Goal: Task Accomplishment & Management: Complete application form

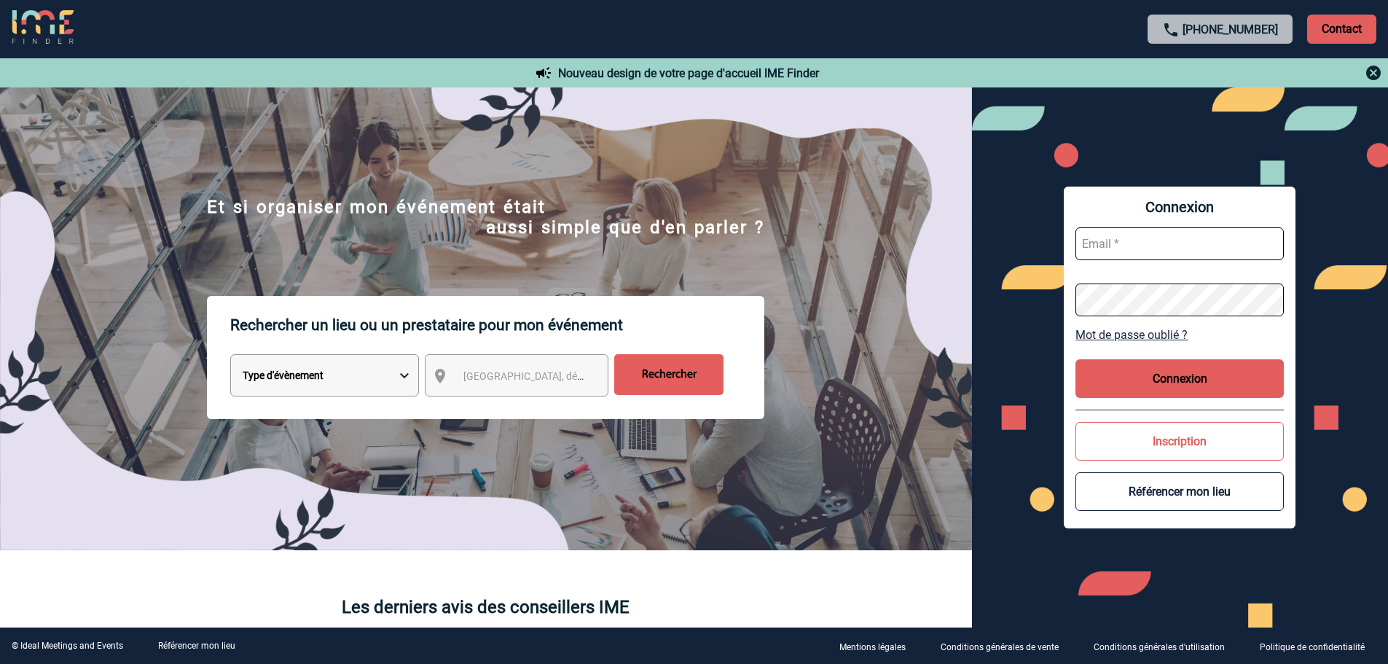
type input "broland@ime-groupe.com"
click at [1127, 389] on button "Connexion" at bounding box center [1179, 378] width 208 height 39
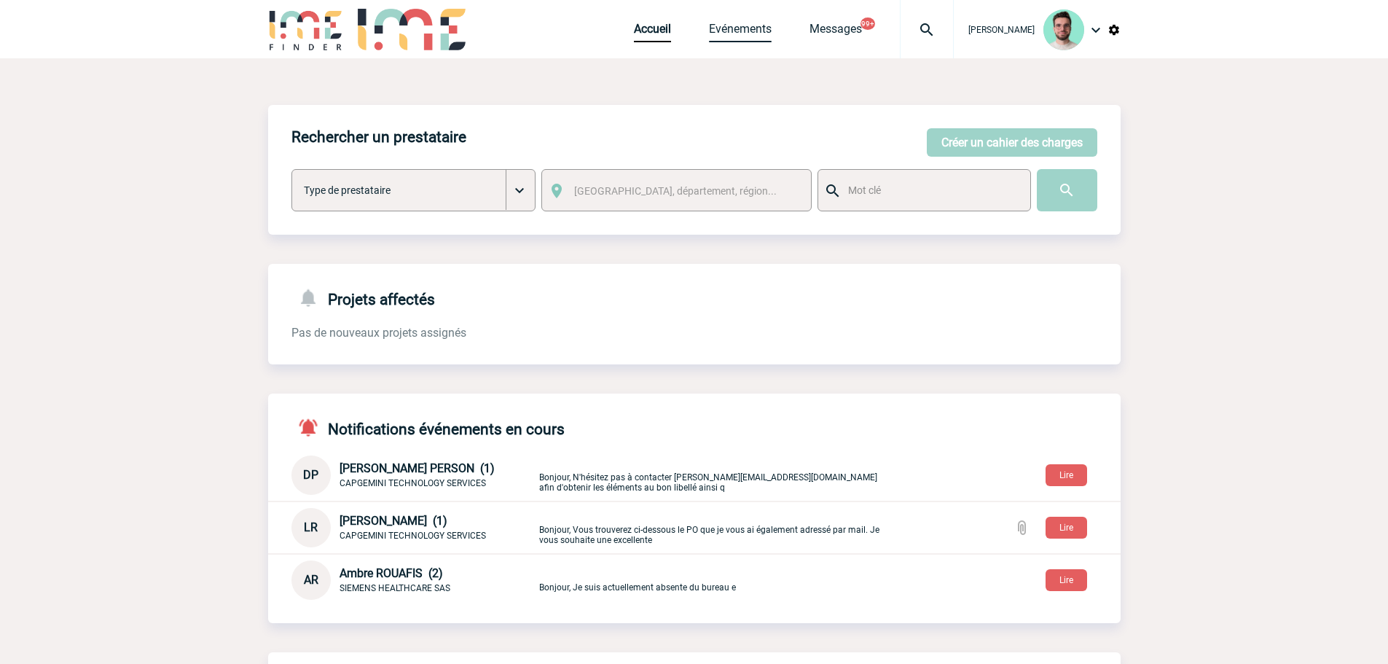
click at [728, 23] on link "Evénements" at bounding box center [740, 32] width 63 height 20
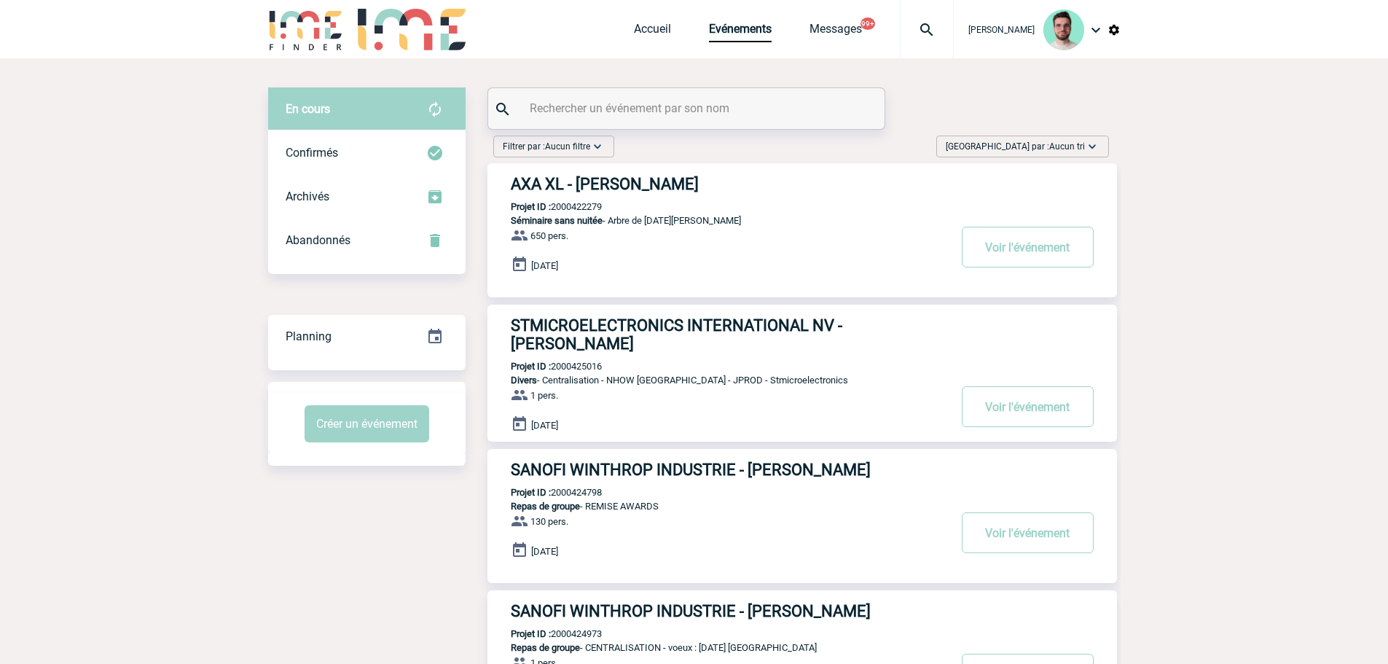
drag, startPoint x: 0, startPoint y: 0, endPoint x: 657, endPoint y: 103, distance: 665.1
click at [659, 90] on div at bounding box center [686, 108] width 396 height 41
click at [657, 103] on input "text" at bounding box center [688, 108] width 324 height 21
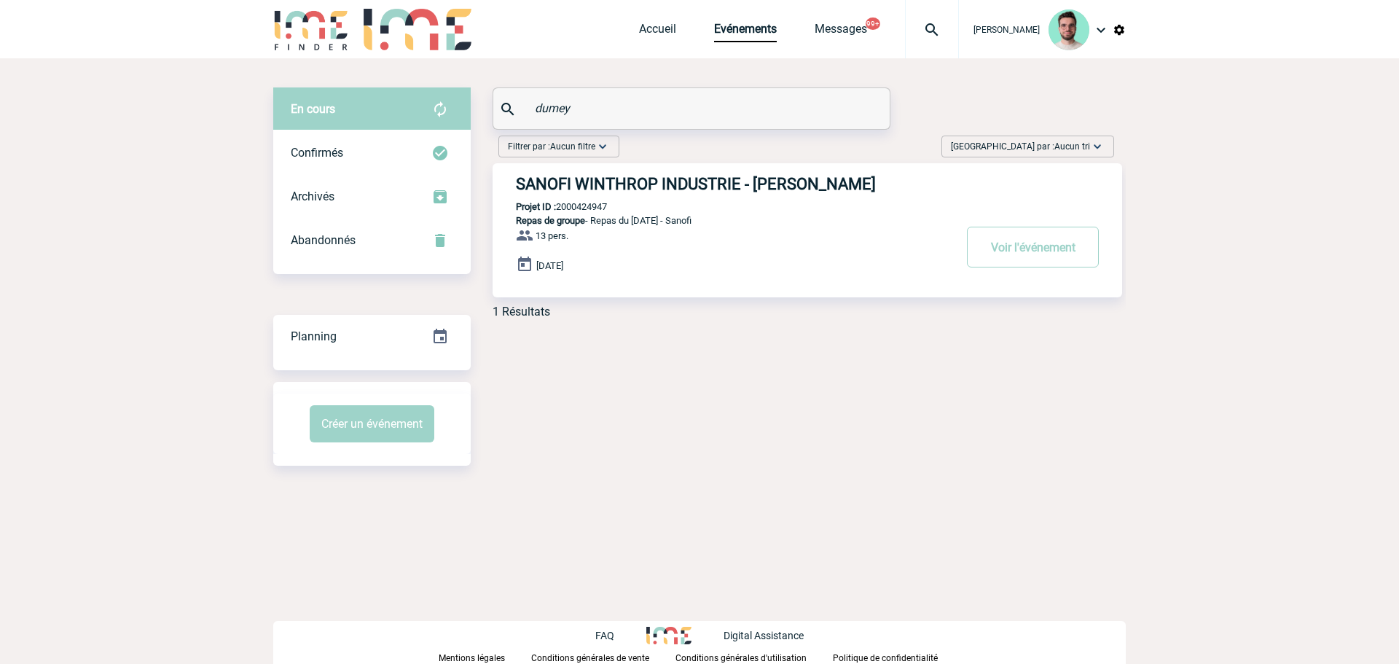
type input "dumey"
click at [617, 185] on h3 "SANOFI WINTHROP INDUSTRIE - Nicolas DUMEY" at bounding box center [734, 184] width 437 height 18
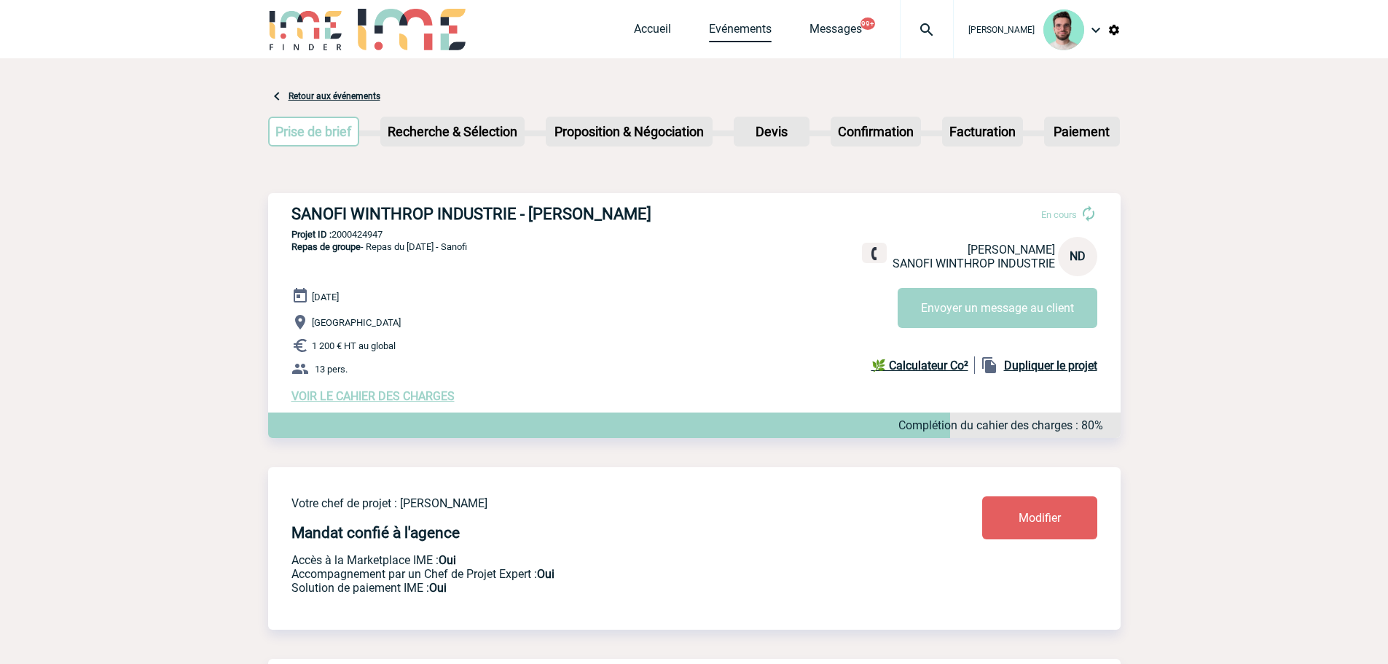
click at [713, 26] on link "Evénements" at bounding box center [740, 32] width 63 height 20
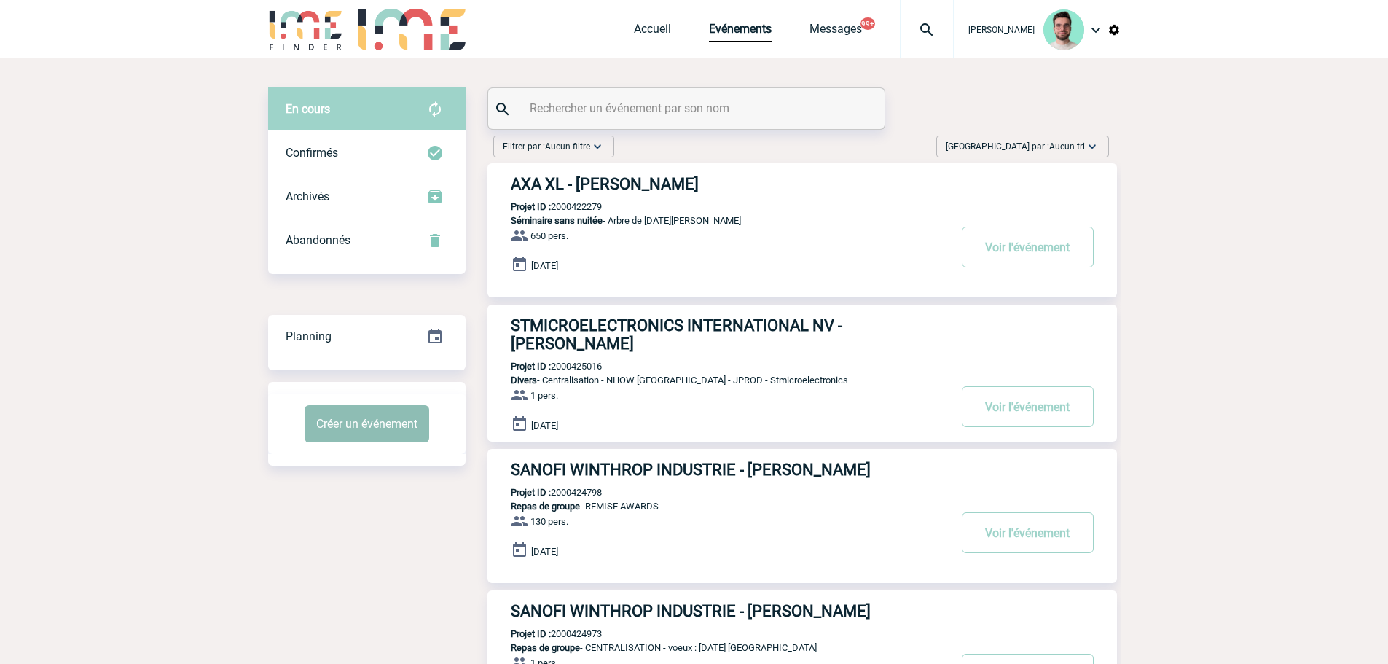
click at [353, 427] on button "Créer un événement" at bounding box center [367, 423] width 125 height 37
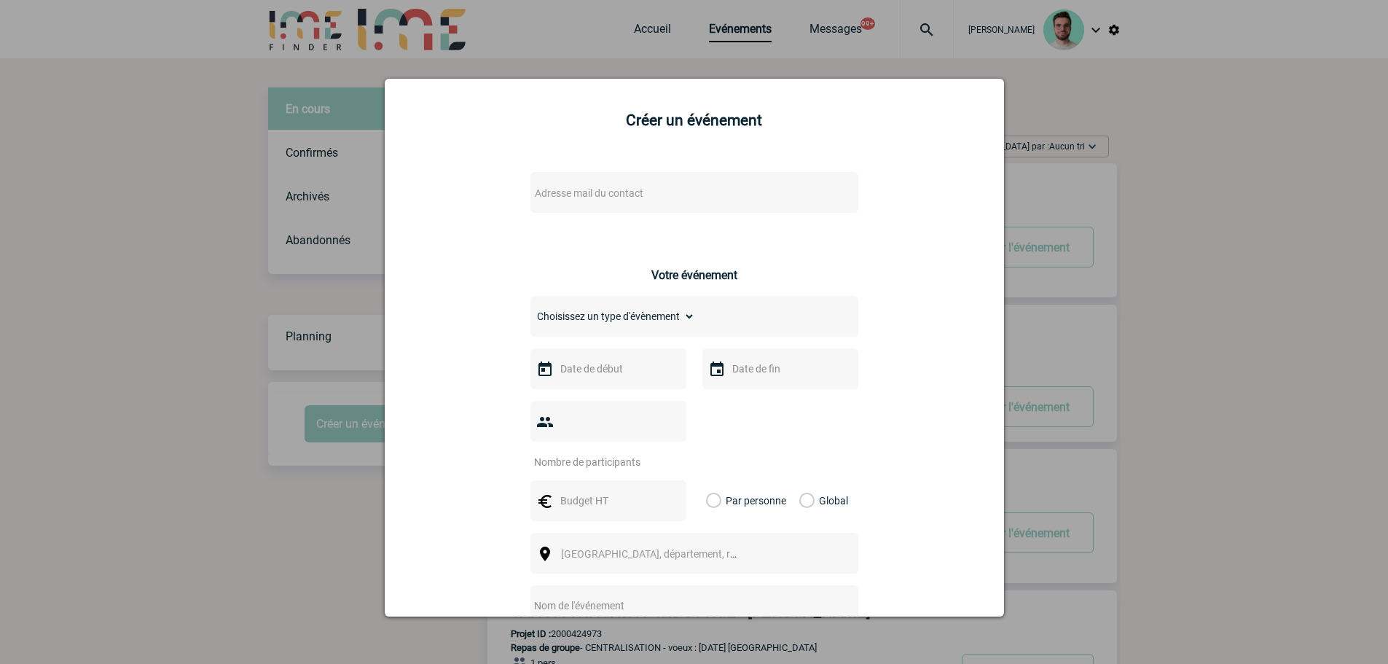
click at [554, 190] on span "Adresse mail du contact" at bounding box center [589, 193] width 109 height 12
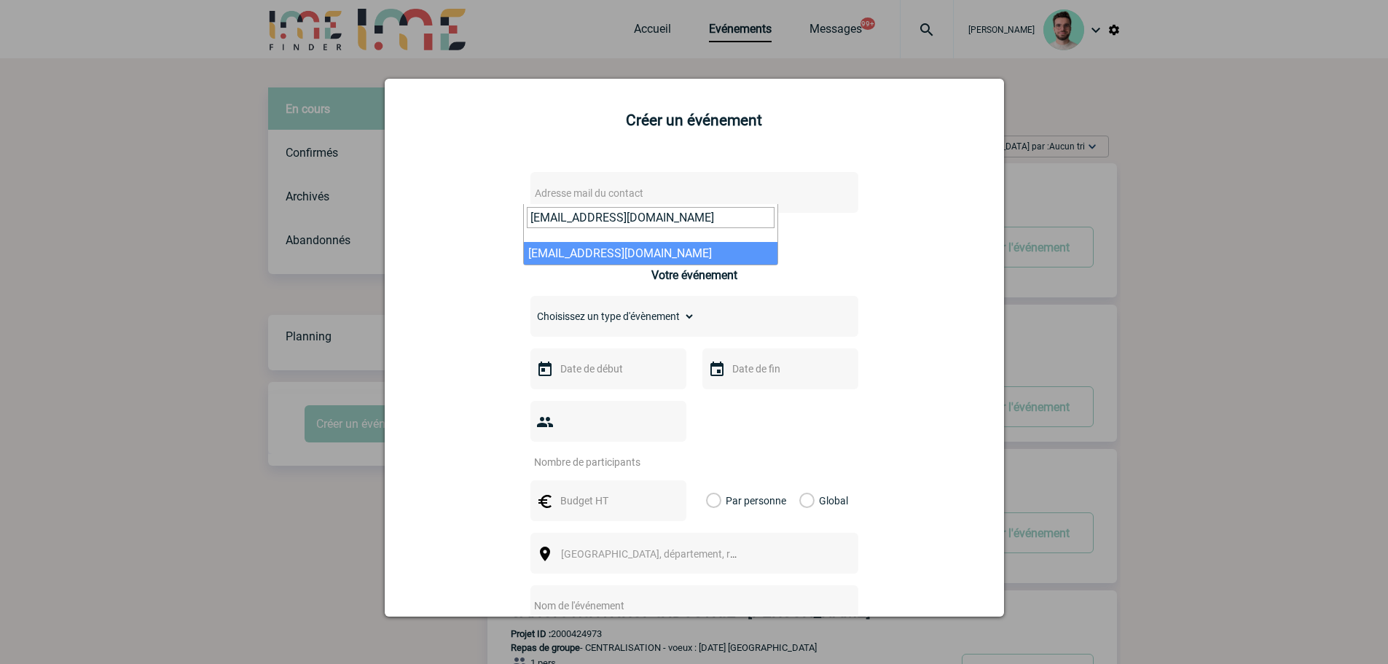
type input "marc-antoine.roche@totalenergies.com"
select select "132854"
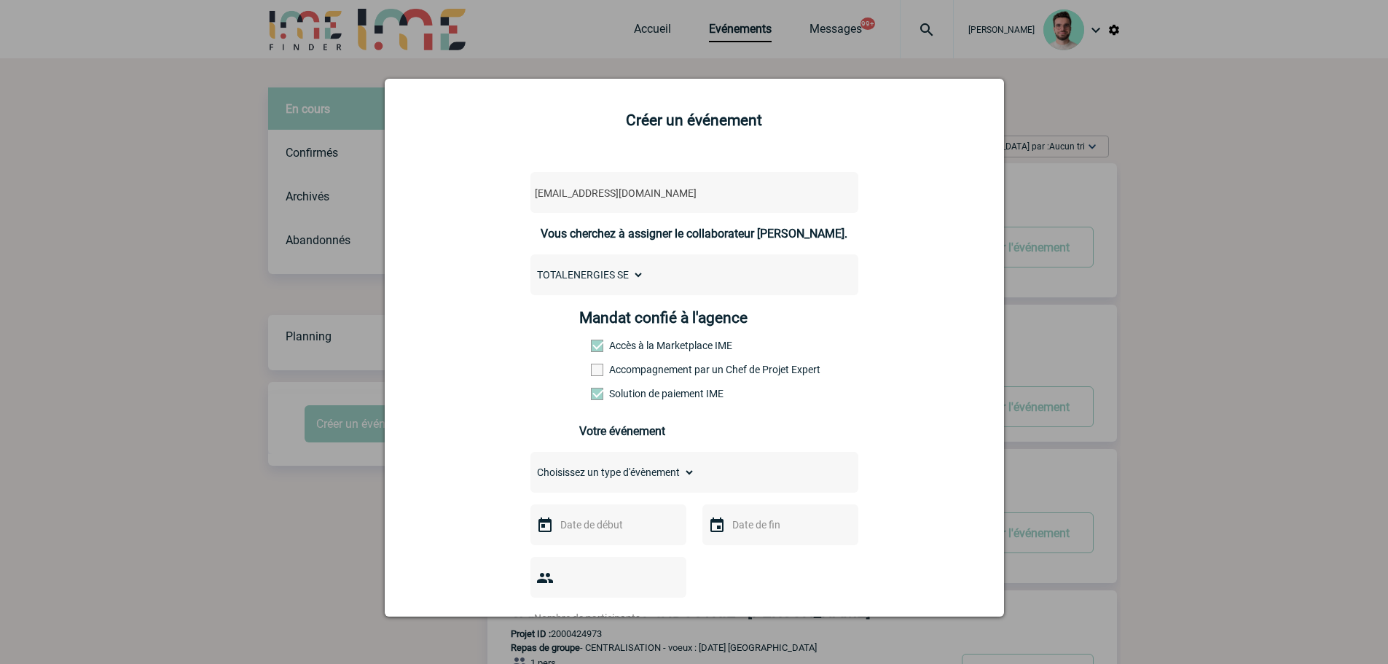
click at [594, 382] on div "Mandat confié à l'agence Accès à la Marketplace IME Accompagnement par un Chef …" at bounding box center [693, 359] width 229 height 101
click at [594, 372] on span at bounding box center [597, 370] width 12 height 12
click at [0, 0] on input "Accompagnement par un Chef de Projet Expert" at bounding box center [0, 0] width 0 height 0
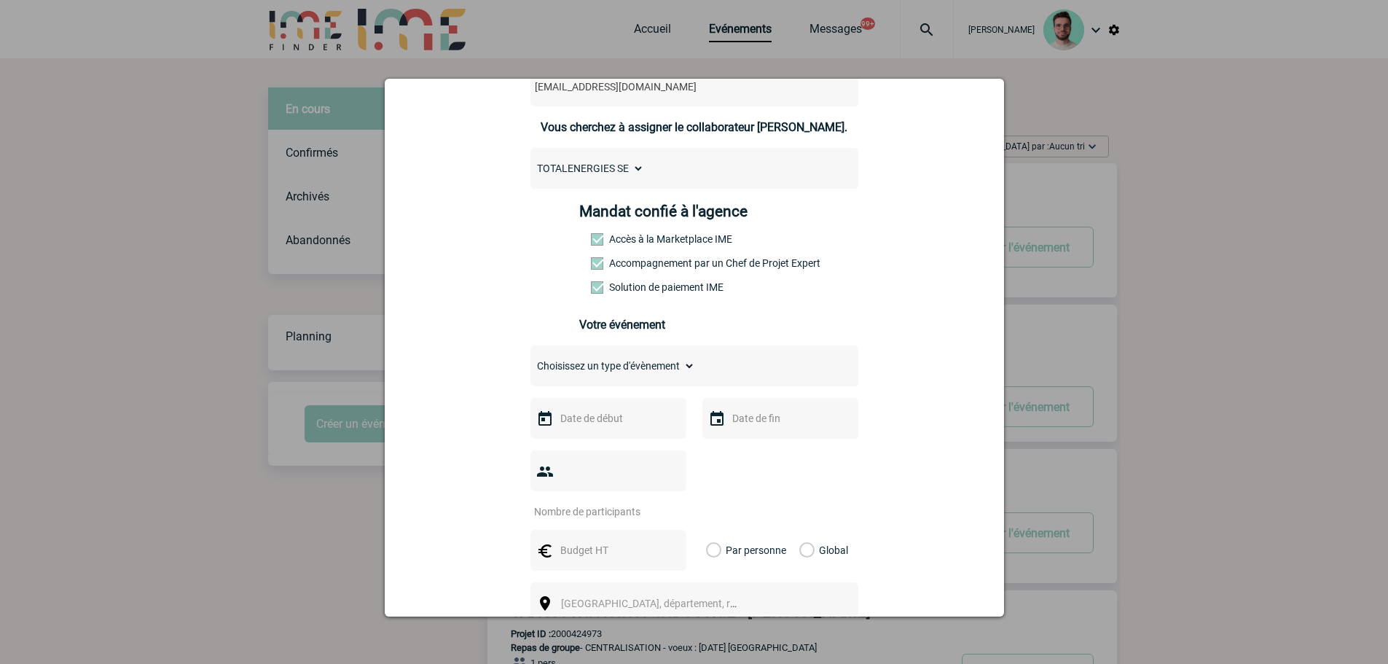
scroll to position [146, 0]
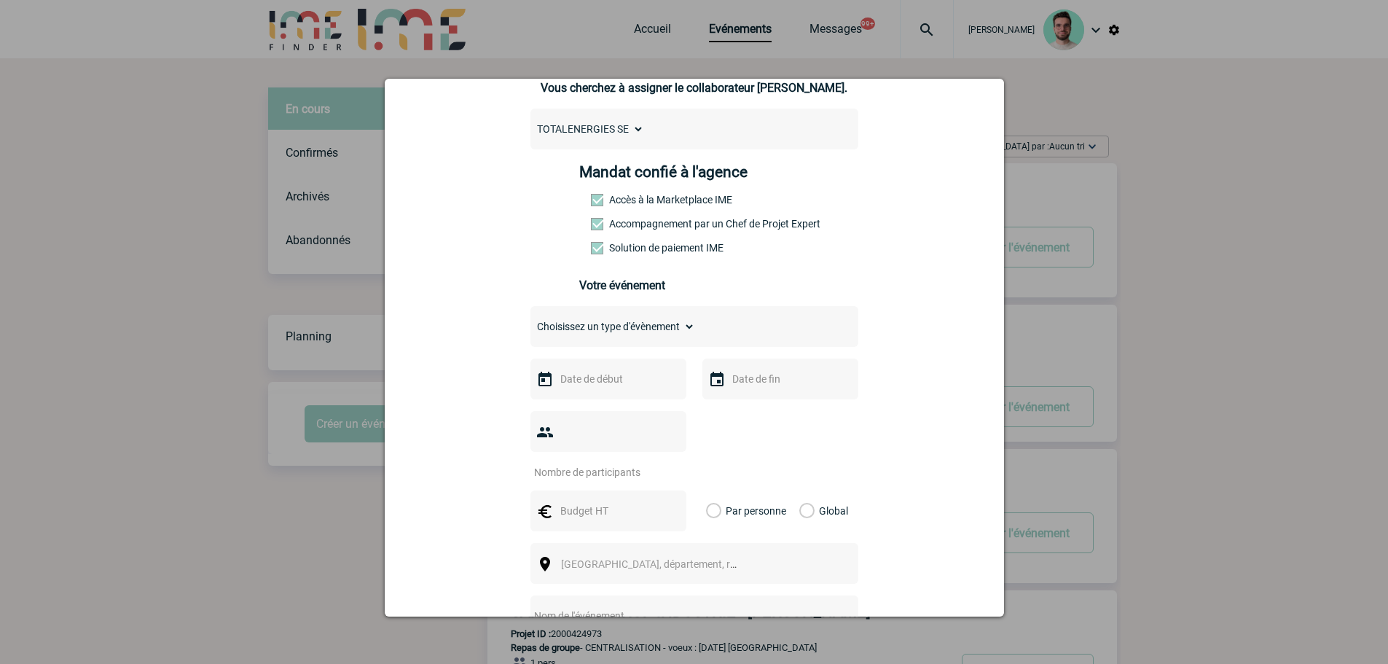
click at [594, 330] on select "Choisissez un type d'évènement Séminaire avec nuitée Séminaire sans nuitée Repa…" at bounding box center [612, 326] width 165 height 20
select select "1"
click at [530, 320] on select "Choisissez un type d'évènement Séminaire avec nuitée Séminaire sans nuitée Repa…" at bounding box center [612, 326] width 165 height 20
click at [594, 379] on input "text" at bounding box center [607, 378] width 101 height 19
click at [726, 412] on div "Précédent Suivant Septembre 2025" at bounding box center [653, 408] width 198 height 25
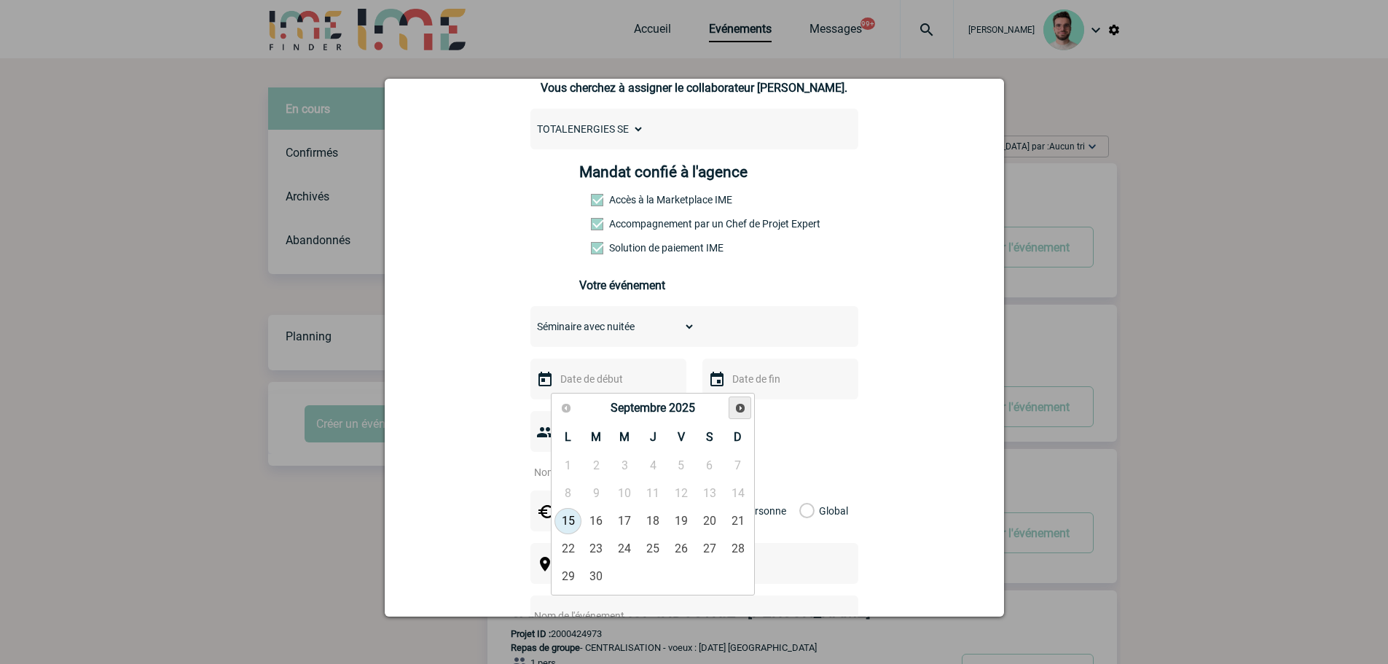
click at [739, 410] on span "Suivant" at bounding box center [740, 408] width 12 height 12
click at [624, 495] on link "8" at bounding box center [624, 493] width 27 height 26
type input "08-10-2025"
click at [742, 380] on input "text" at bounding box center [778, 378] width 101 height 19
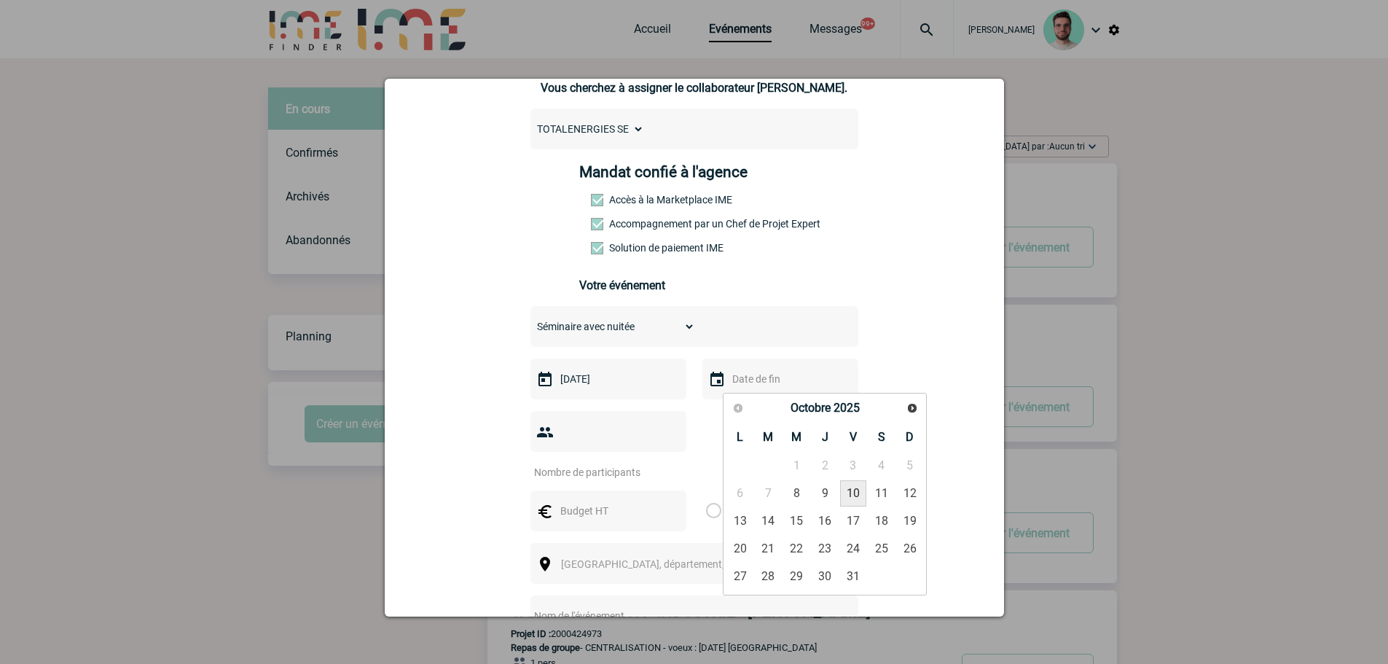
click at [857, 496] on link "10" at bounding box center [853, 493] width 27 height 26
type input "10-10-2025"
click at [600, 463] on input "number" at bounding box center [598, 472] width 137 height 19
type input "60"
click at [582, 501] on input "text" at bounding box center [607, 510] width 101 height 19
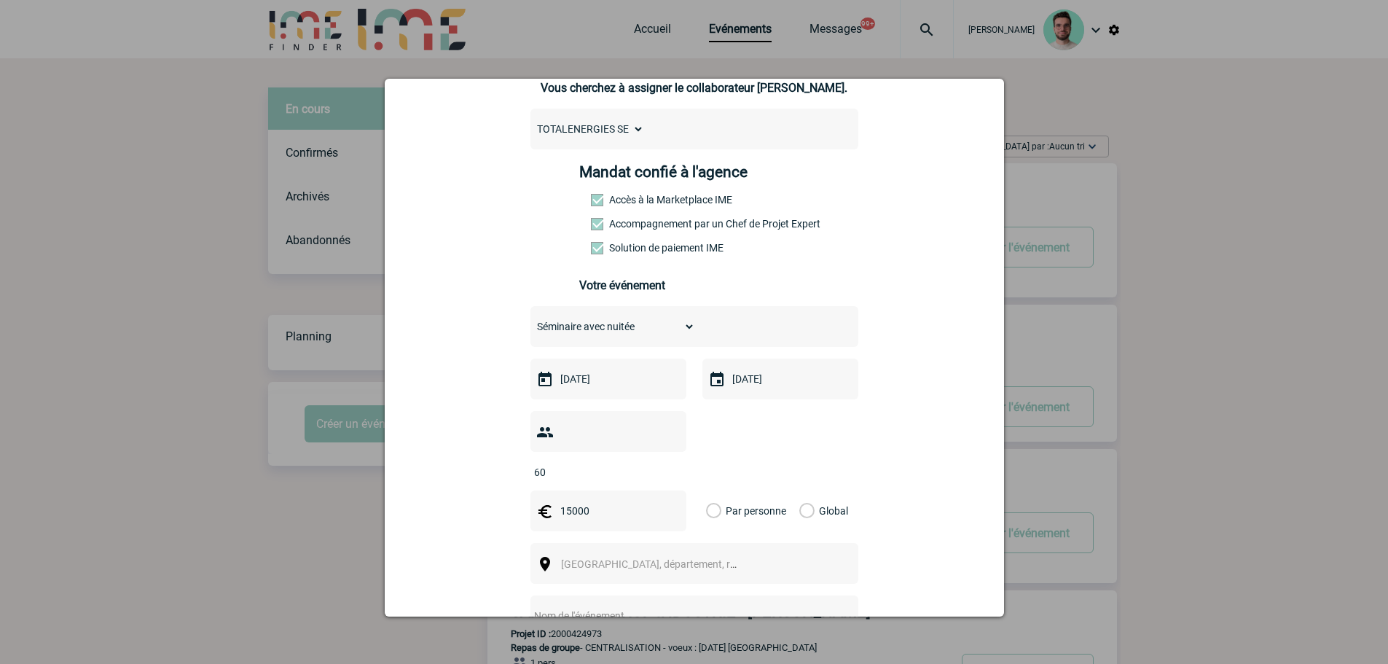
type input "15000"
click at [799, 492] on label "Global" at bounding box center [803, 510] width 9 height 41
click at [0, 0] on input "Global" at bounding box center [0, 0] width 0 height 0
click at [664, 558] on span "Ville, département, région..." at bounding box center [662, 564] width 203 height 12
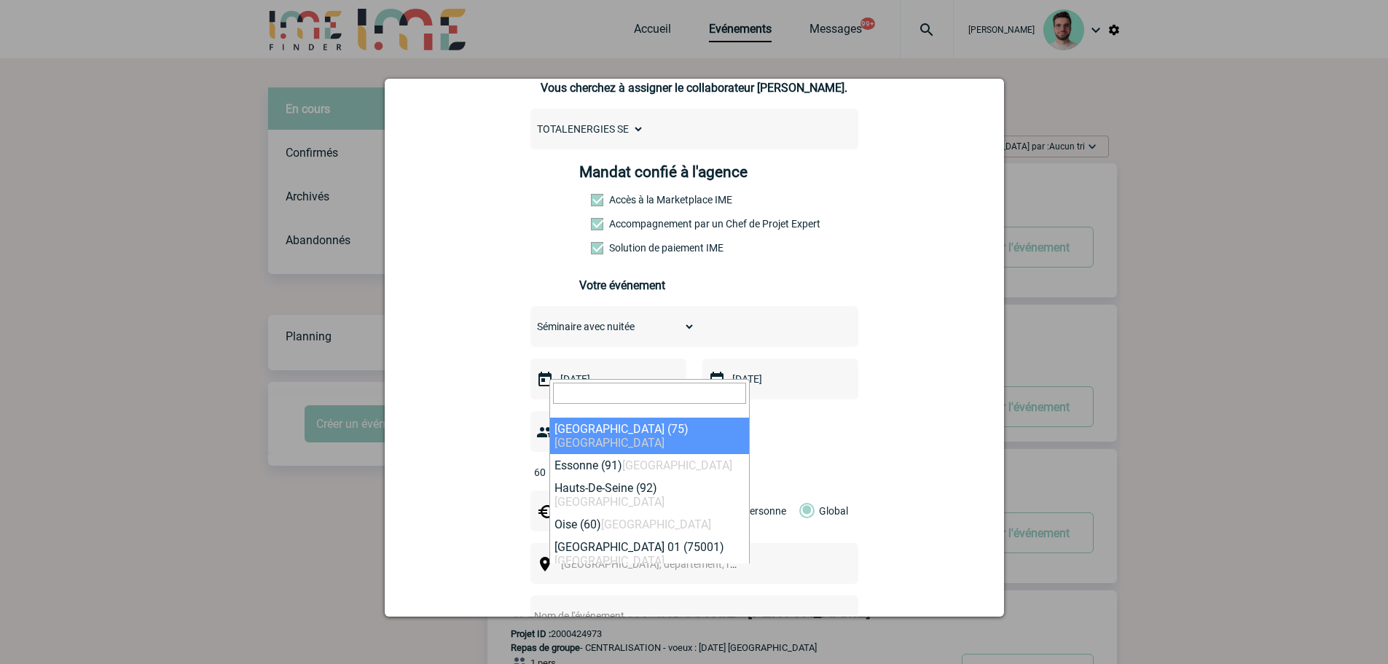
type input "l"
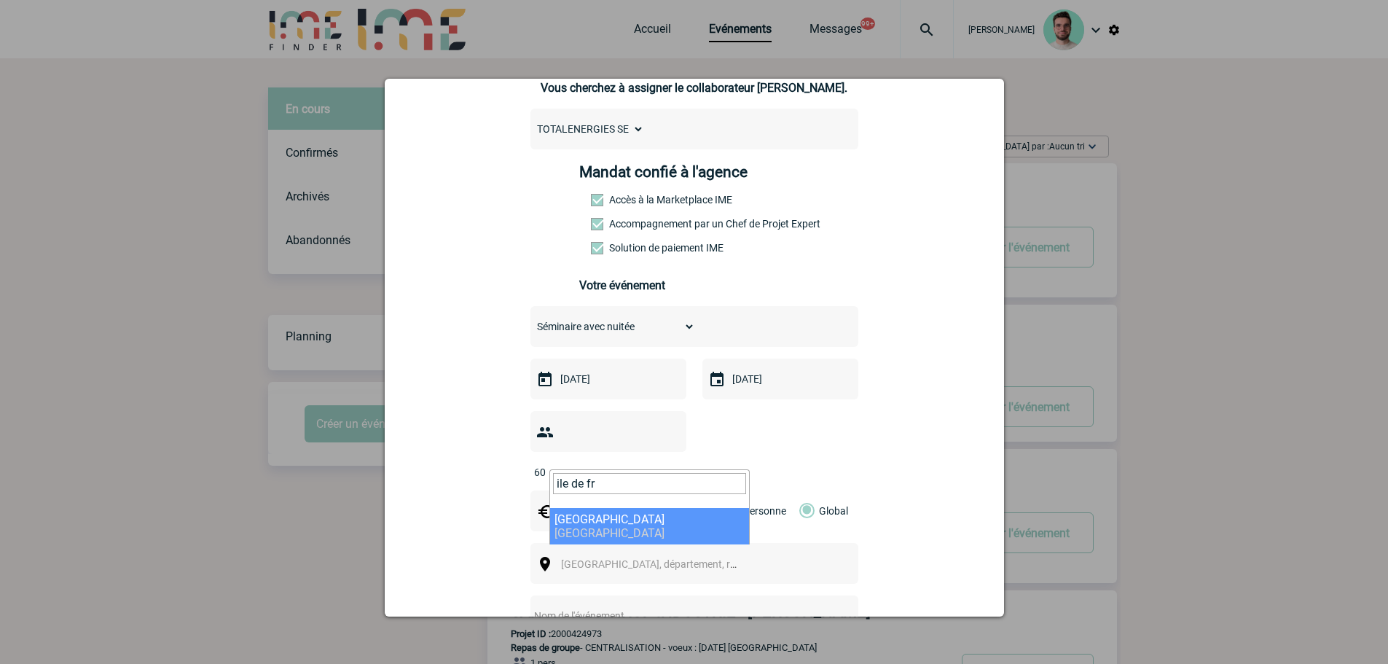
type input "ile de fr"
select select "2"
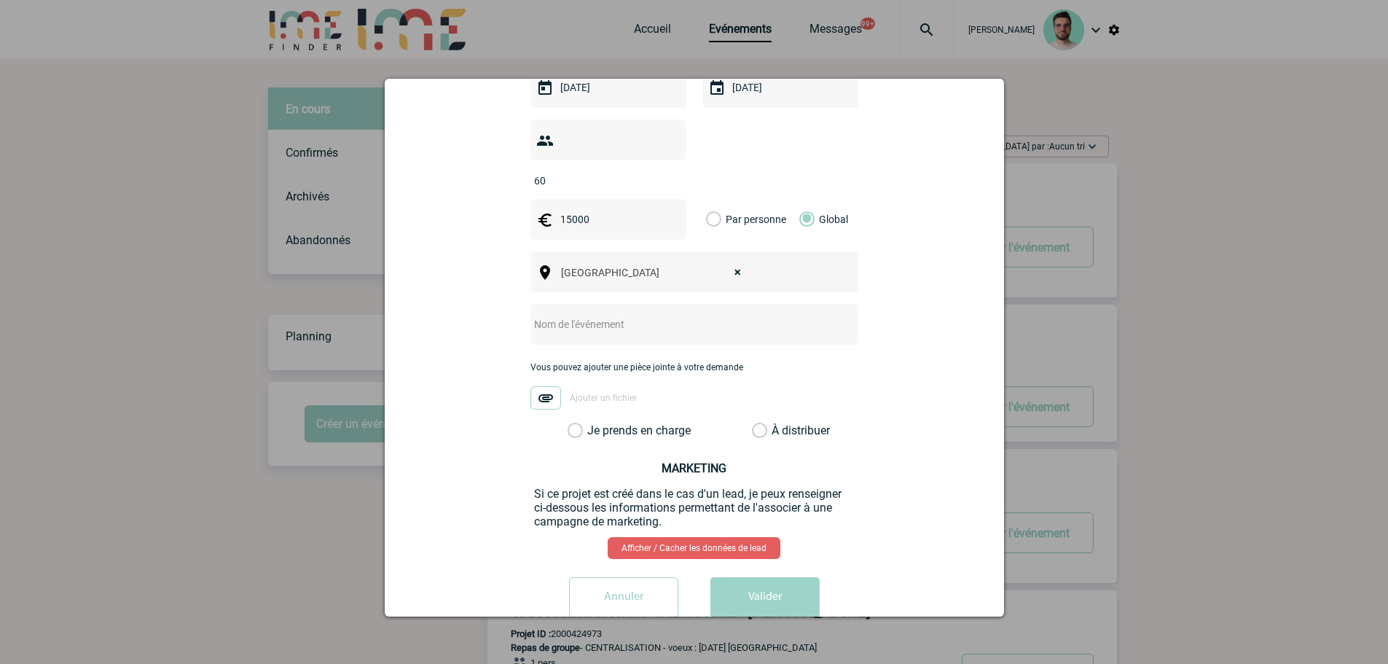
click at [575, 315] on input "text" at bounding box center [674, 324] width 289 height 19
type input "Séminaire TotalEnergies - Octobre 2025"
click at [592, 423] on label "Je prends en charge" at bounding box center [579, 430] width 25 height 15
click at [0, 0] on input "Je prends en charge" at bounding box center [0, 0] width 0 height 0
click at [771, 583] on button "Valider" at bounding box center [764, 597] width 109 height 41
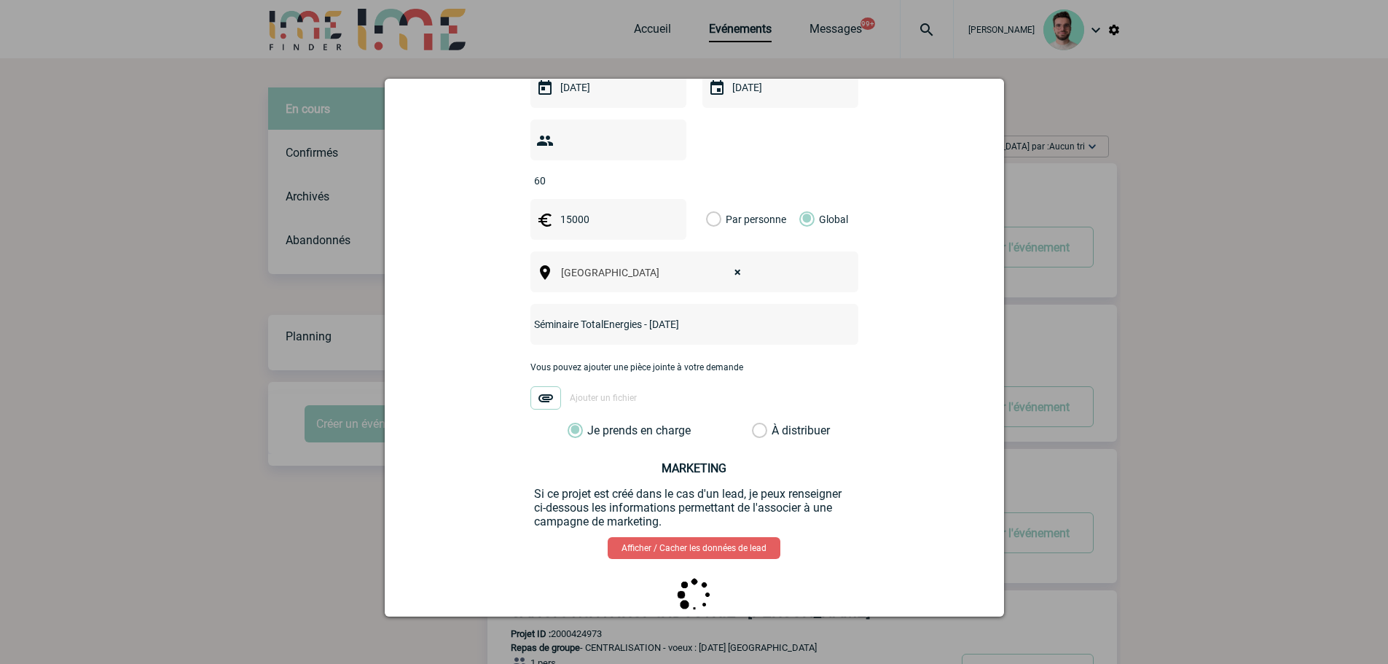
scroll to position [0, 0]
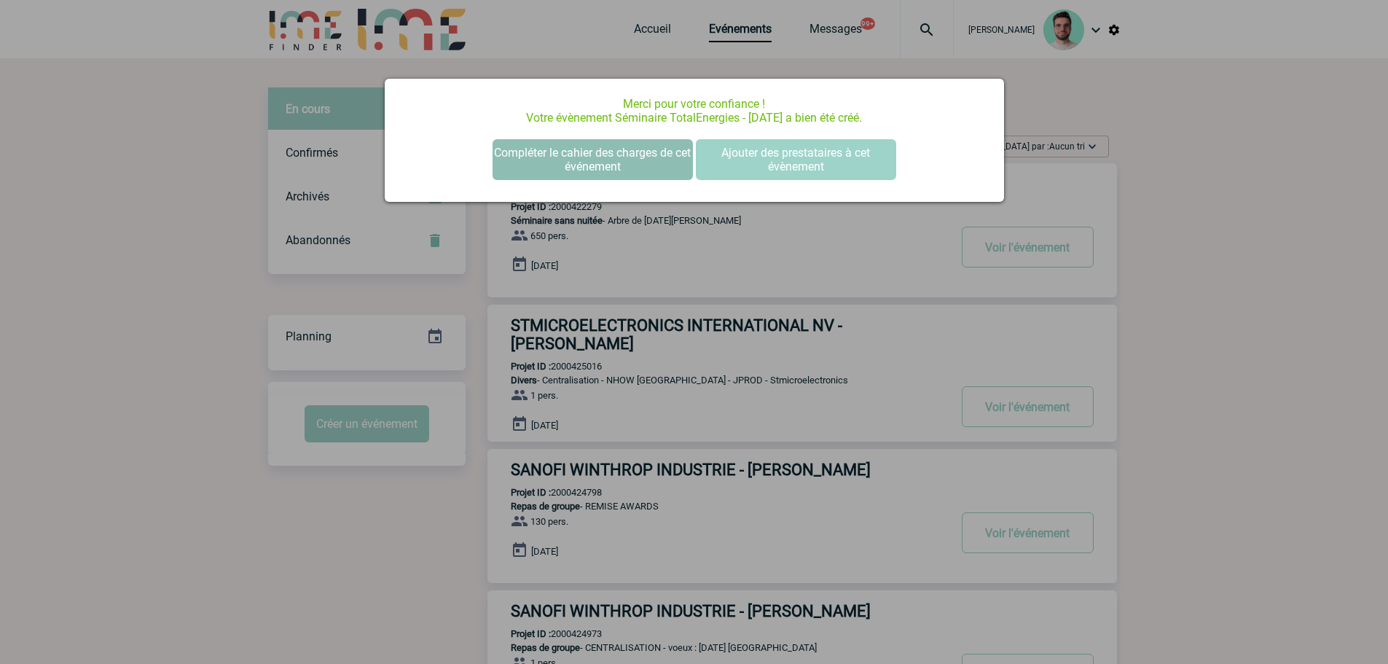
click at [623, 149] on button "Compléter le cahier des charges de cet événement" at bounding box center [592, 159] width 200 height 41
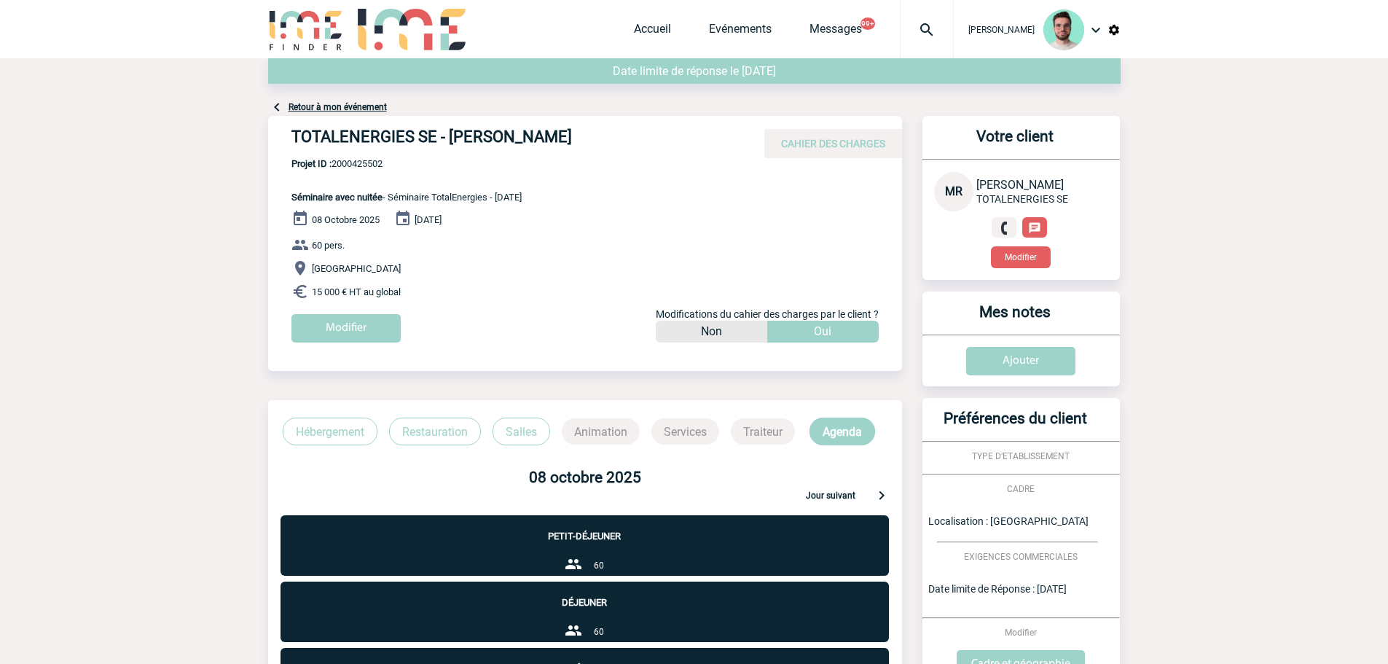
click at [333, 103] on link "Retour à mon événement" at bounding box center [337, 107] width 98 height 10
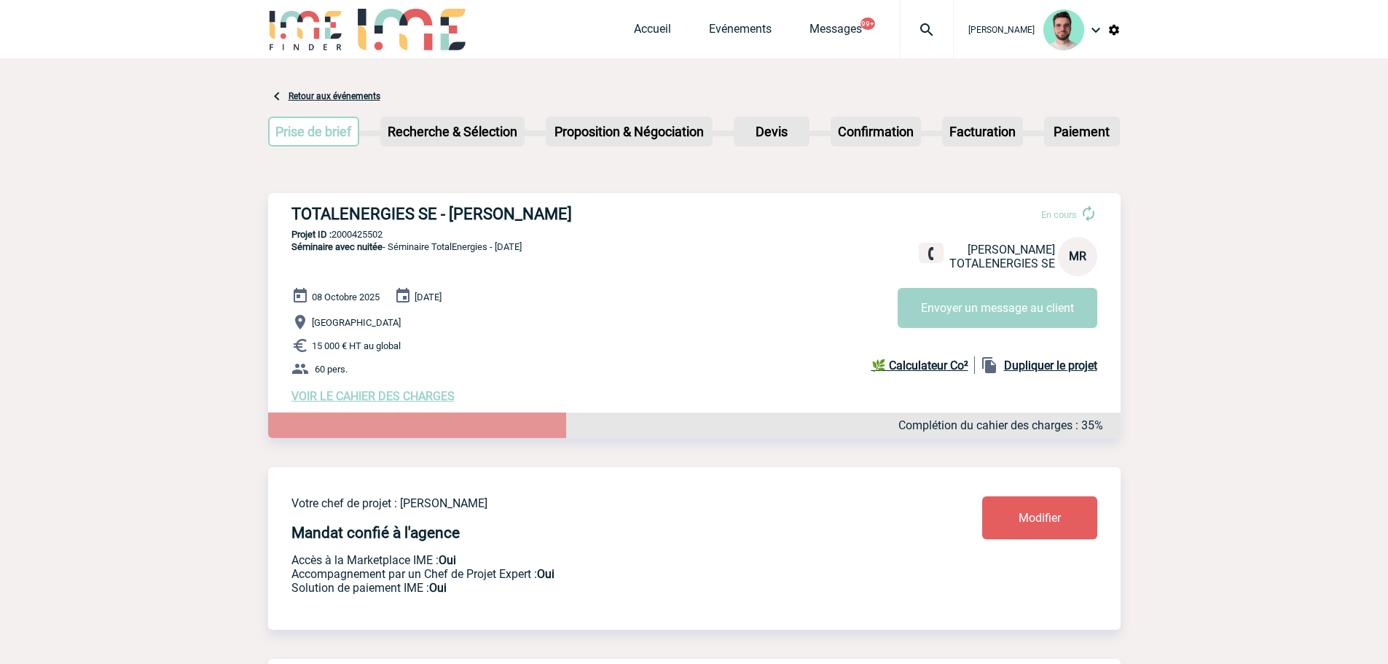
click at [412, 214] on h3 "TOTALENERGIES SE - [PERSON_NAME]" at bounding box center [509, 214] width 437 height 18
copy div "TOTALENERGIES SE - [PERSON_NAME]"
click at [347, 229] on div "TOTALENERGIES SE - [PERSON_NAME] En cours [PERSON_NAME] TOTALENERGIES SE MR Env…" at bounding box center [694, 303] width 852 height 221
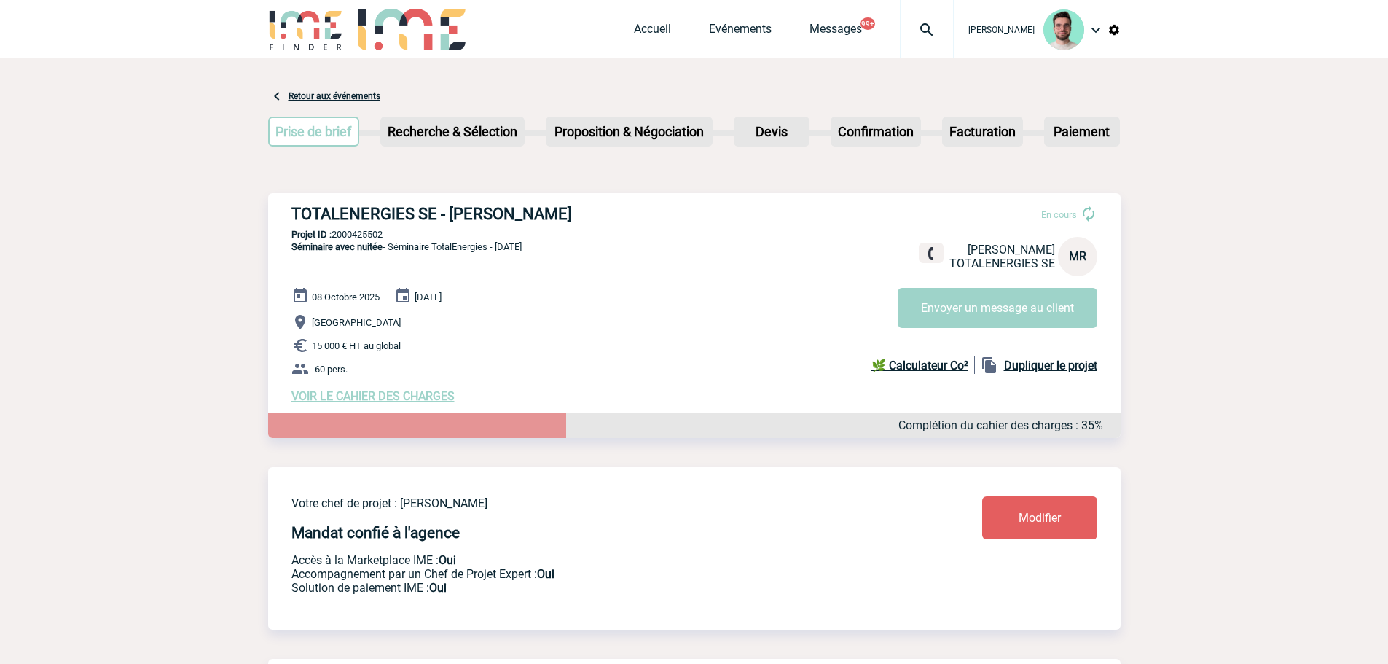
click at [347, 229] on div "TOTALENERGIES SE - [PERSON_NAME] En cours [PERSON_NAME] TOTALENERGIES SE MR Env…" at bounding box center [694, 303] width 852 height 221
copy p "2000425502"
click at [698, 45] on div "Accueil Evénements Messages 99+ Projet, client Projet, client" at bounding box center [794, 29] width 320 height 58
click at [709, 42] on link "Evénements" at bounding box center [740, 32] width 63 height 20
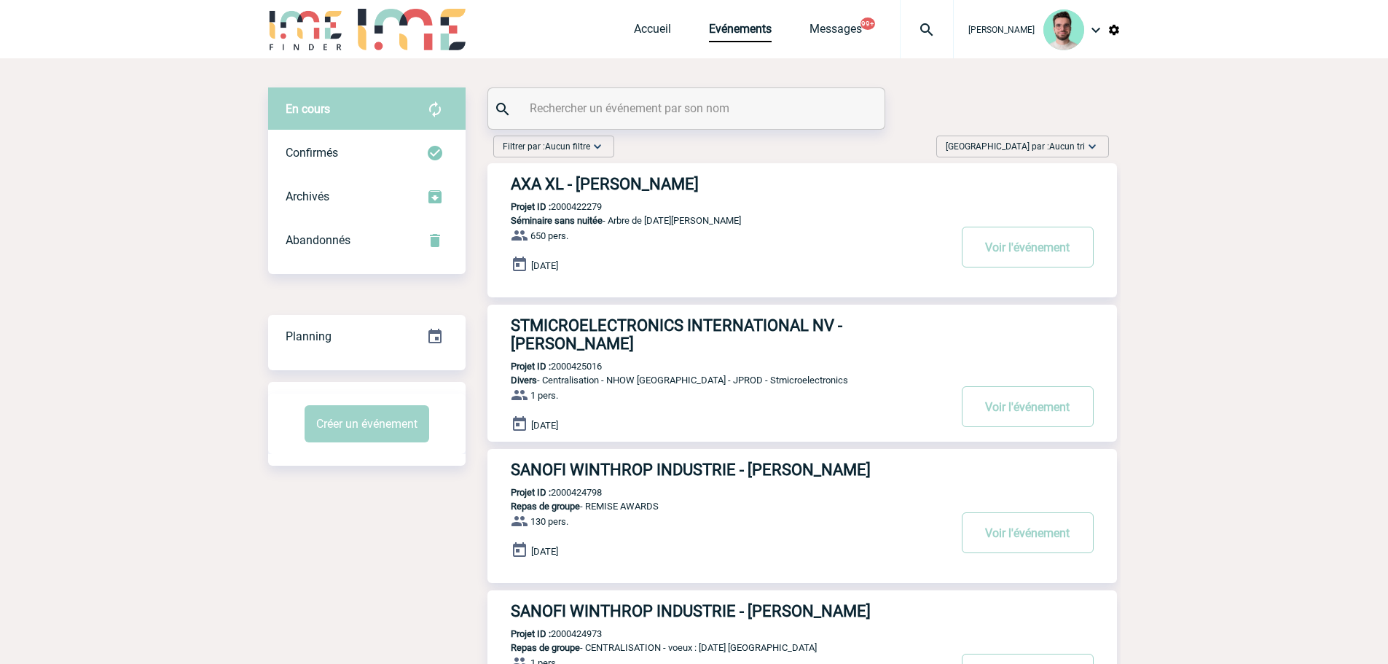
click at [372, 443] on div "Créer un événement" at bounding box center [366, 423] width 197 height 60
click at [372, 426] on button "Créer un événement" at bounding box center [367, 423] width 125 height 37
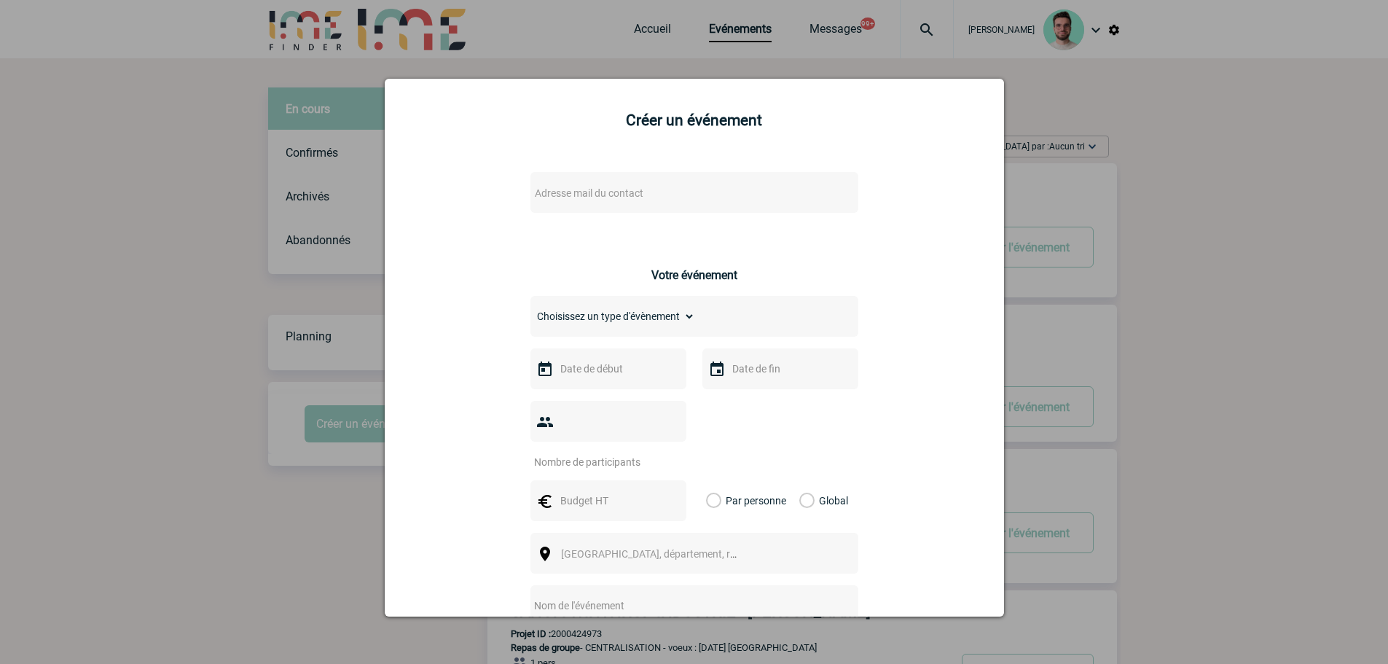
drag, startPoint x: 602, startPoint y: 208, endPoint x: 609, endPoint y: 192, distance: 17.6
click at [602, 207] on div "Adresse mail du contact" at bounding box center [694, 192] width 328 height 41
click at [609, 191] on span "Adresse mail du contact" at bounding box center [589, 193] width 109 height 12
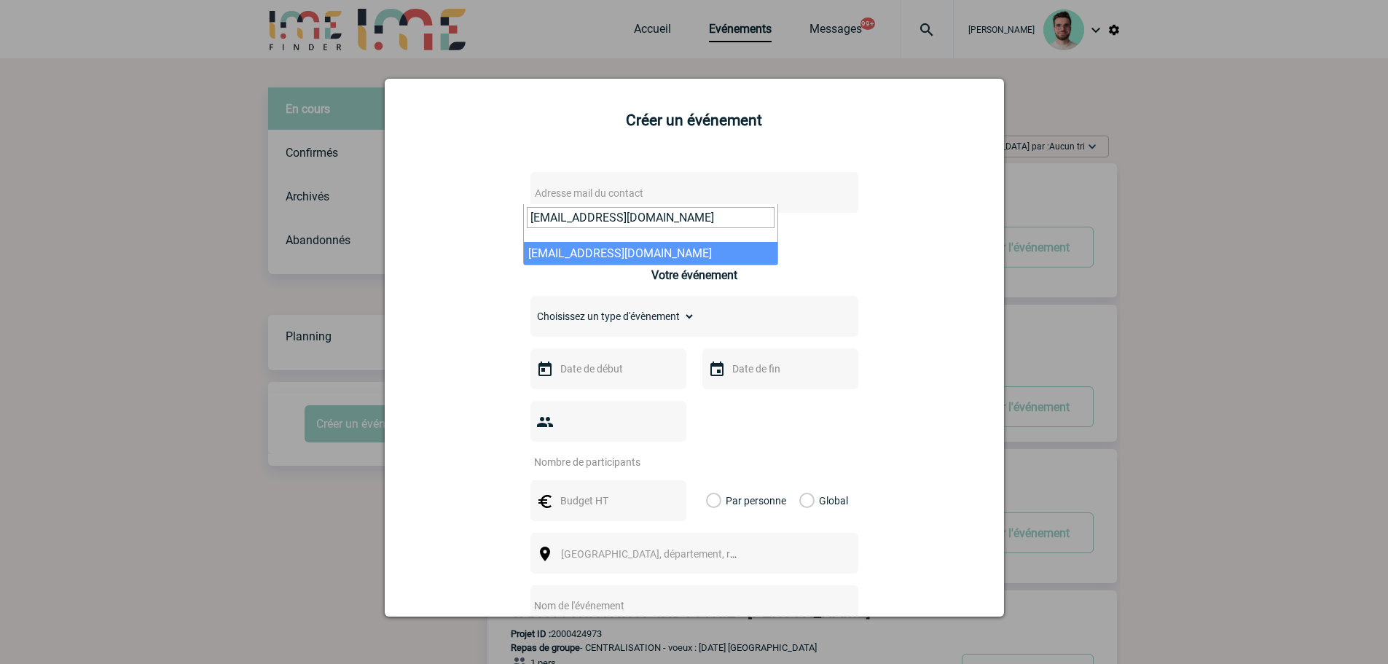
type input "Patxi.Teillagorry@sanofi.com"
select select "132856"
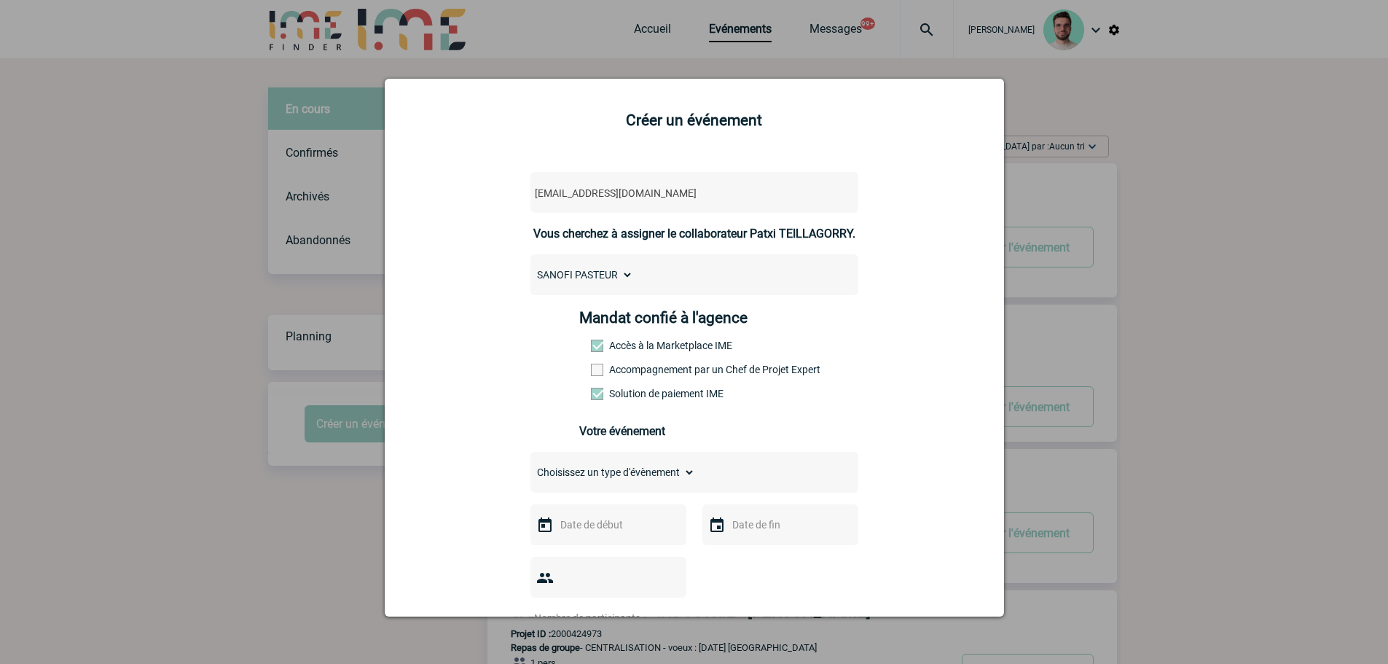
click at [591, 372] on span at bounding box center [597, 370] width 12 height 12
click at [0, 0] on input "Accompagnement par un Chef de Projet Expert" at bounding box center [0, 0] width 0 height 0
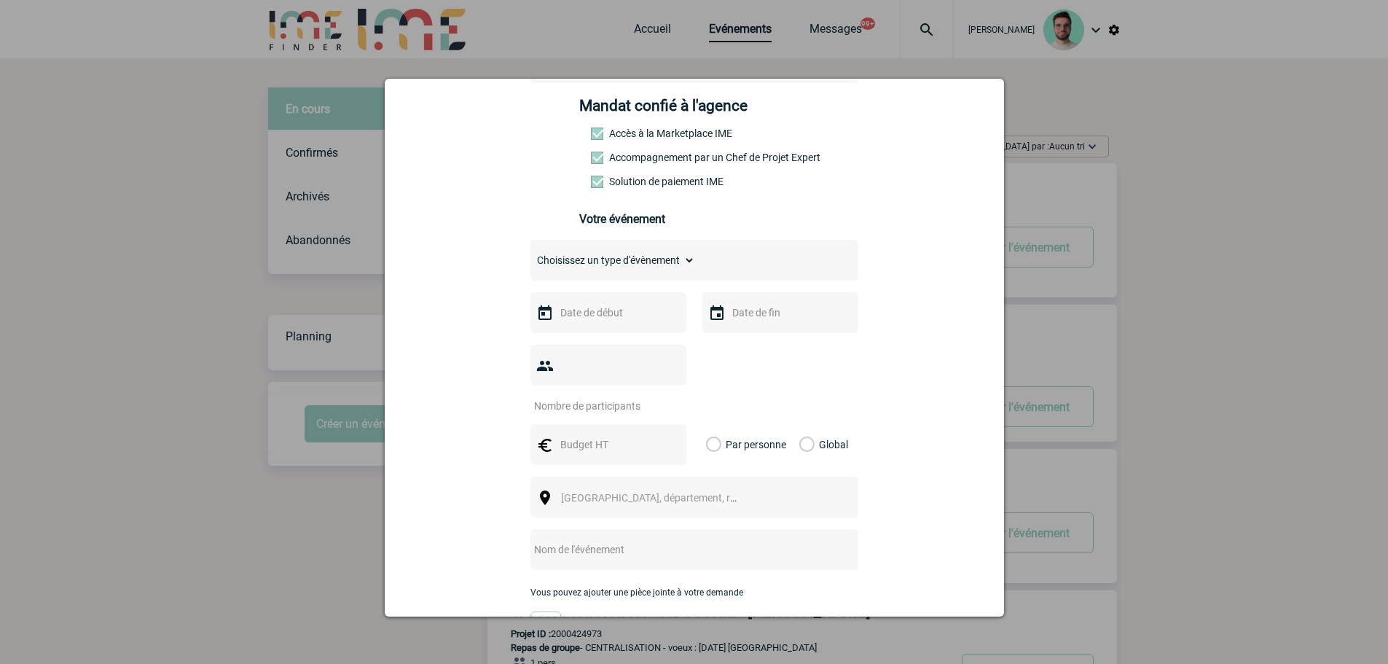
scroll to position [219, 0]
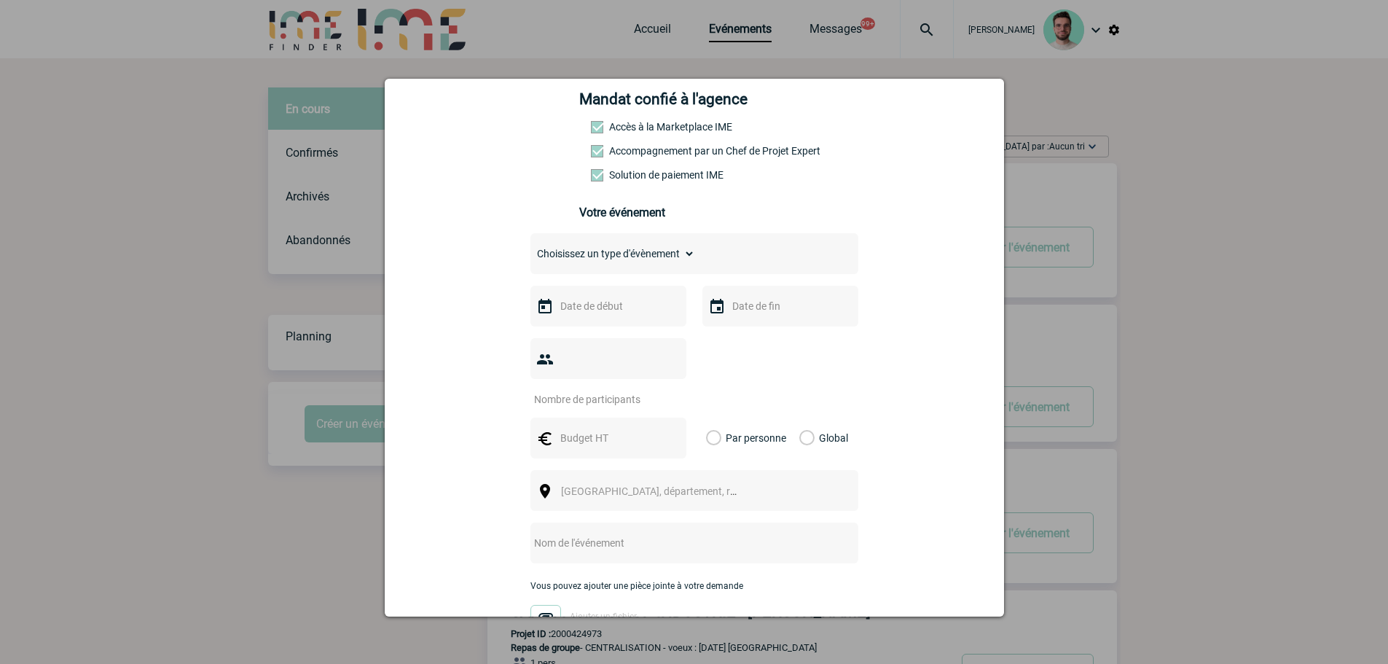
click at [584, 270] on div "Choisissez un type d'évènement Séminaire avec nuitée Séminaire sans nuitée Repa…" at bounding box center [694, 253] width 328 height 41
click at [584, 258] on select "Choisissez un type d'évènement Séminaire avec nuitée Séminaire sans nuitée Repa…" at bounding box center [612, 253] width 165 height 20
select select "3"
click at [530, 247] on select "Choisissez un type d'évènement Séminaire avec nuitée Séminaire sans nuitée Repa…" at bounding box center [612, 253] width 165 height 20
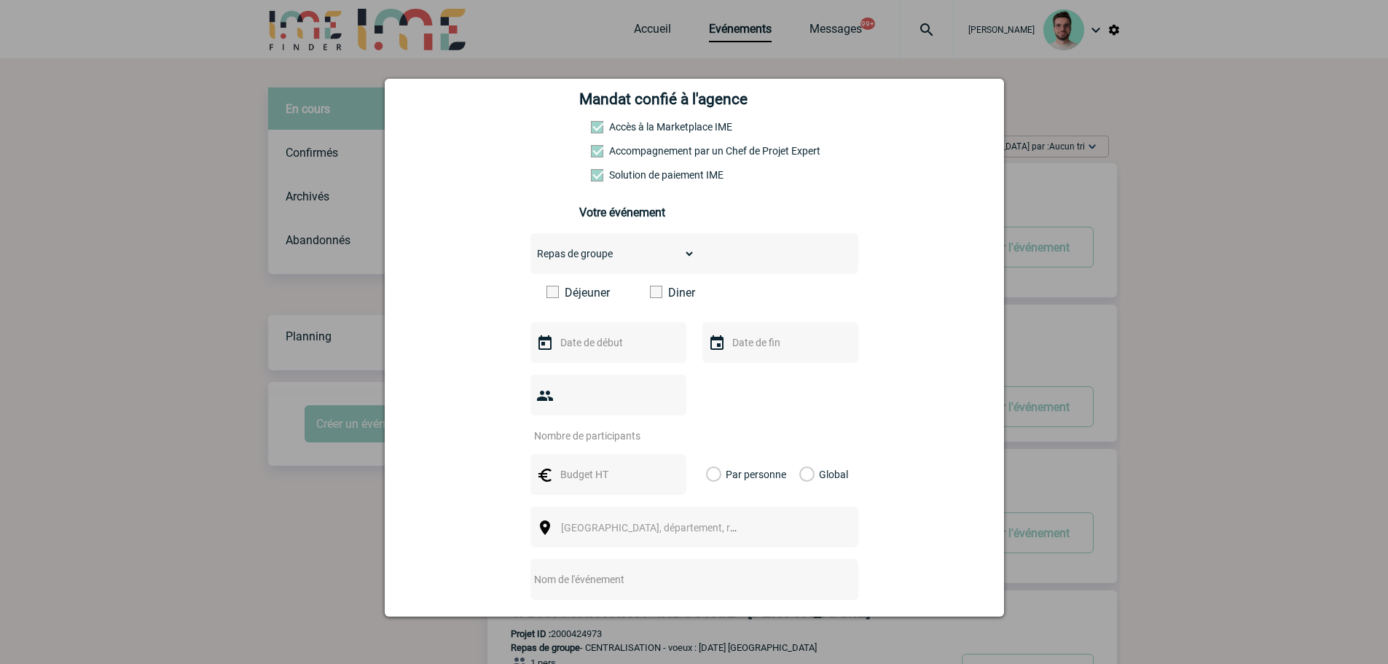
click at [653, 293] on span at bounding box center [656, 292] width 12 height 12
click at [0, 0] on input "Diner" at bounding box center [0, 0] width 0 height 0
click at [635, 334] on div at bounding box center [608, 342] width 156 height 41
click at [626, 345] on input "text" at bounding box center [607, 342] width 101 height 19
click at [734, 374] on span "Suivant" at bounding box center [740, 372] width 12 height 12
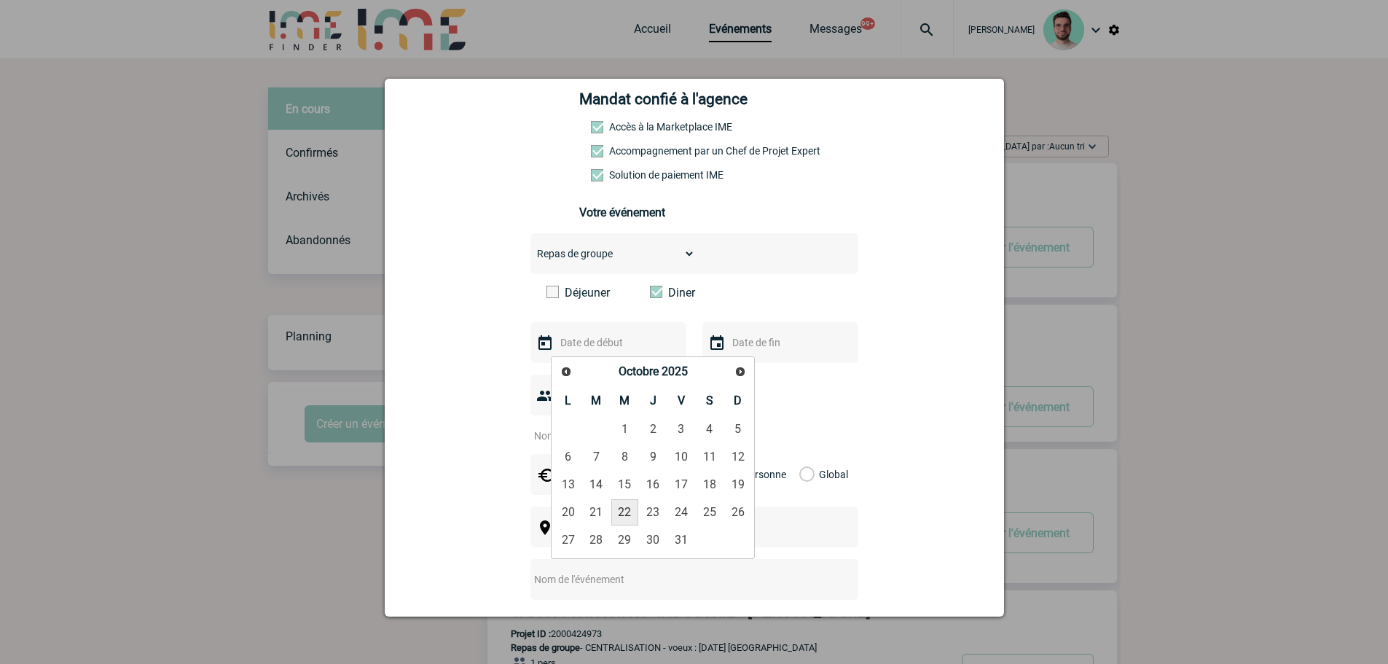
click at [620, 512] on link "22" at bounding box center [624, 512] width 27 height 26
type input "22-10-2025"
click at [776, 345] on input "text" at bounding box center [778, 342] width 101 height 19
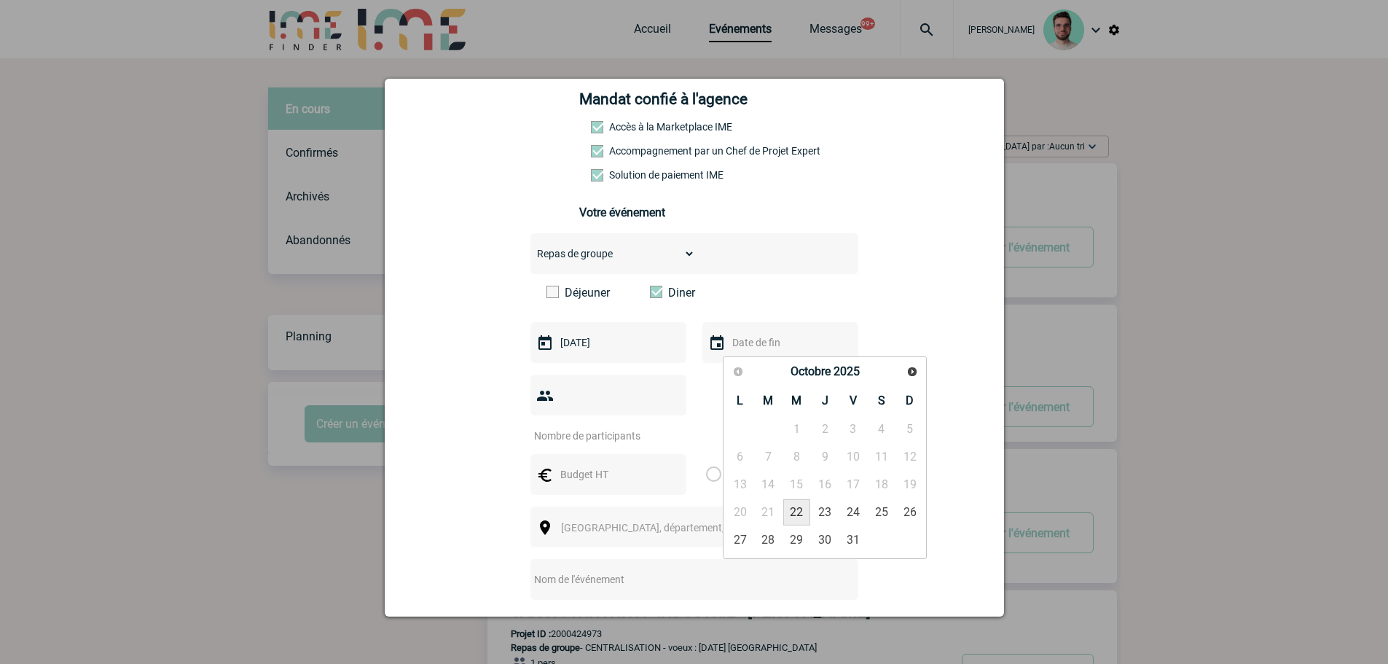
click at [804, 512] on link "22" at bounding box center [796, 512] width 27 height 26
type input "22-10-2025"
click at [573, 383] on div at bounding box center [608, 394] width 156 height 41
click at [570, 426] on input "number" at bounding box center [598, 435] width 137 height 19
type input "50"
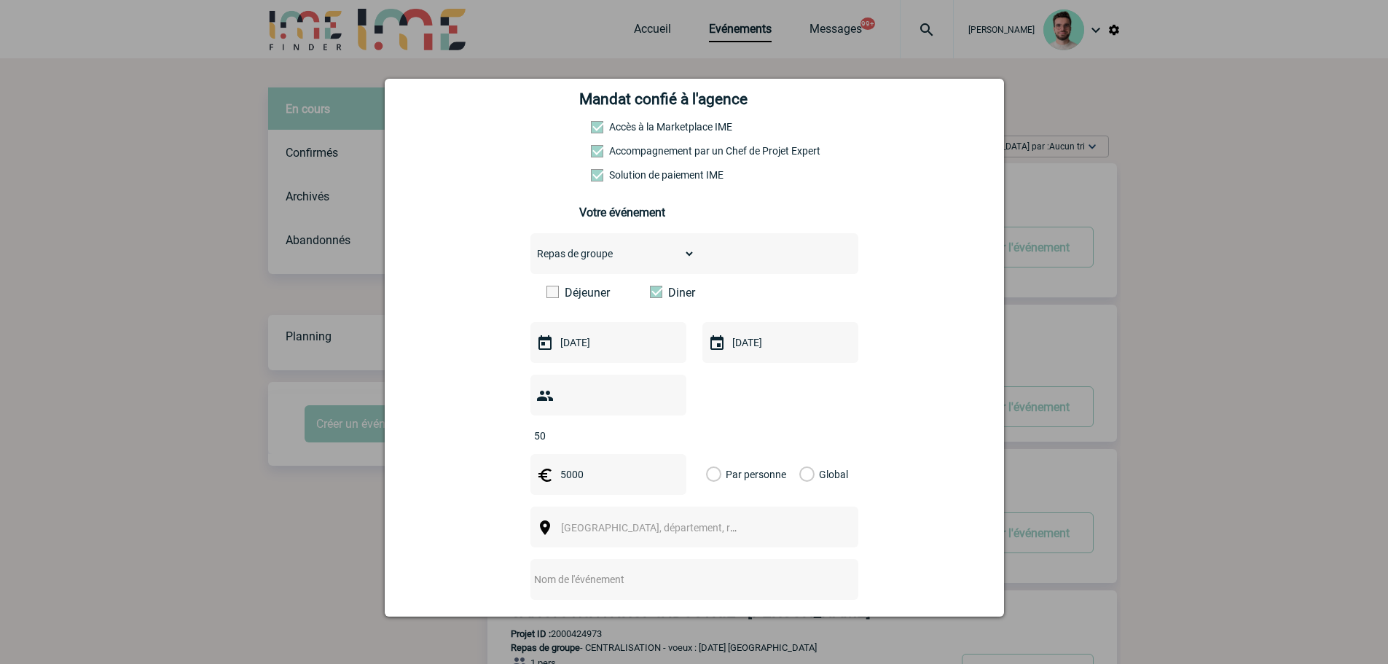
type input "5000"
click at [804, 454] on label "Global" at bounding box center [803, 474] width 9 height 41
click at [0, 0] on input "Global" at bounding box center [0, 0] width 0 height 0
click at [616, 522] on span "Ville, département, région..." at bounding box center [662, 528] width 203 height 12
type input "Paris"
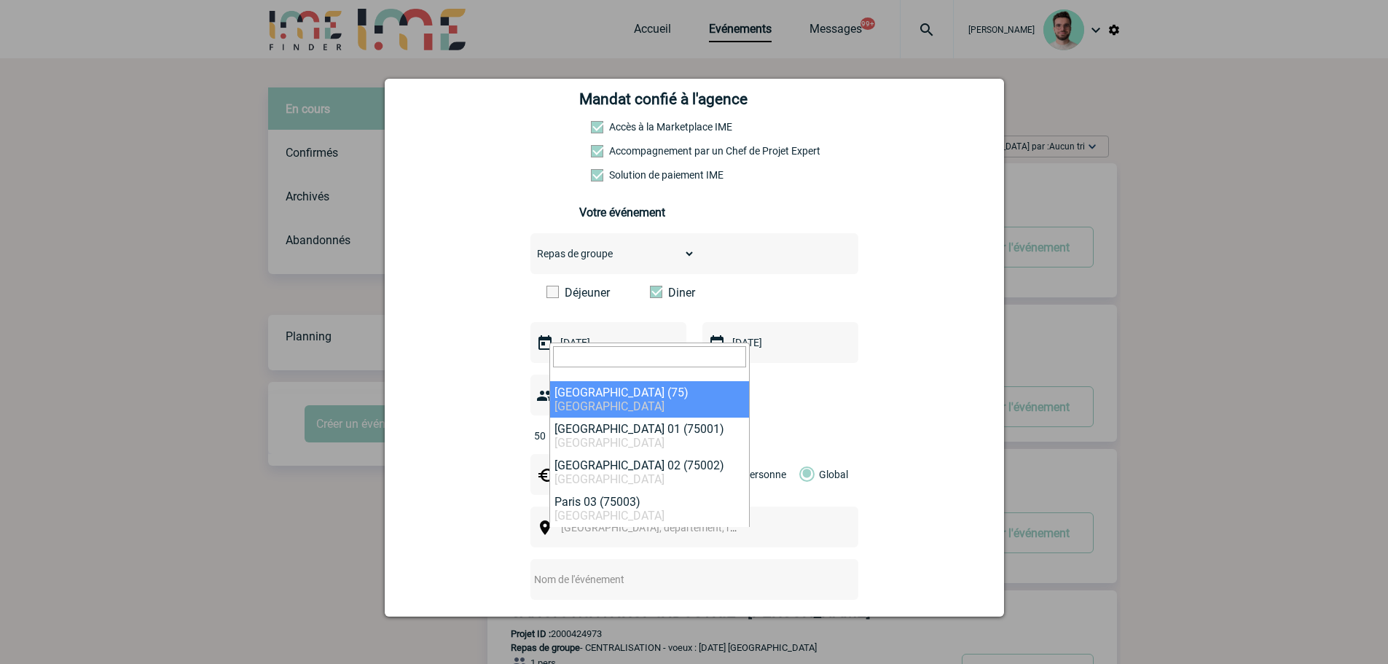
select select "3"
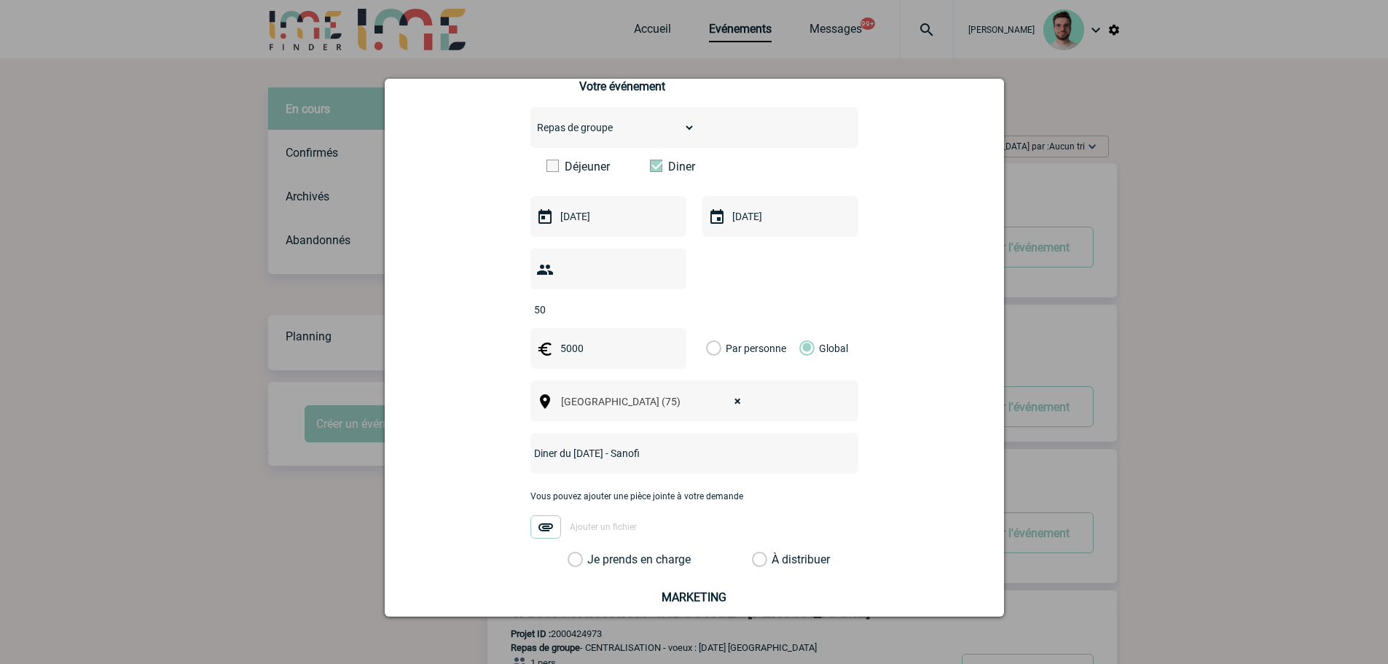
scroll to position [484, 0]
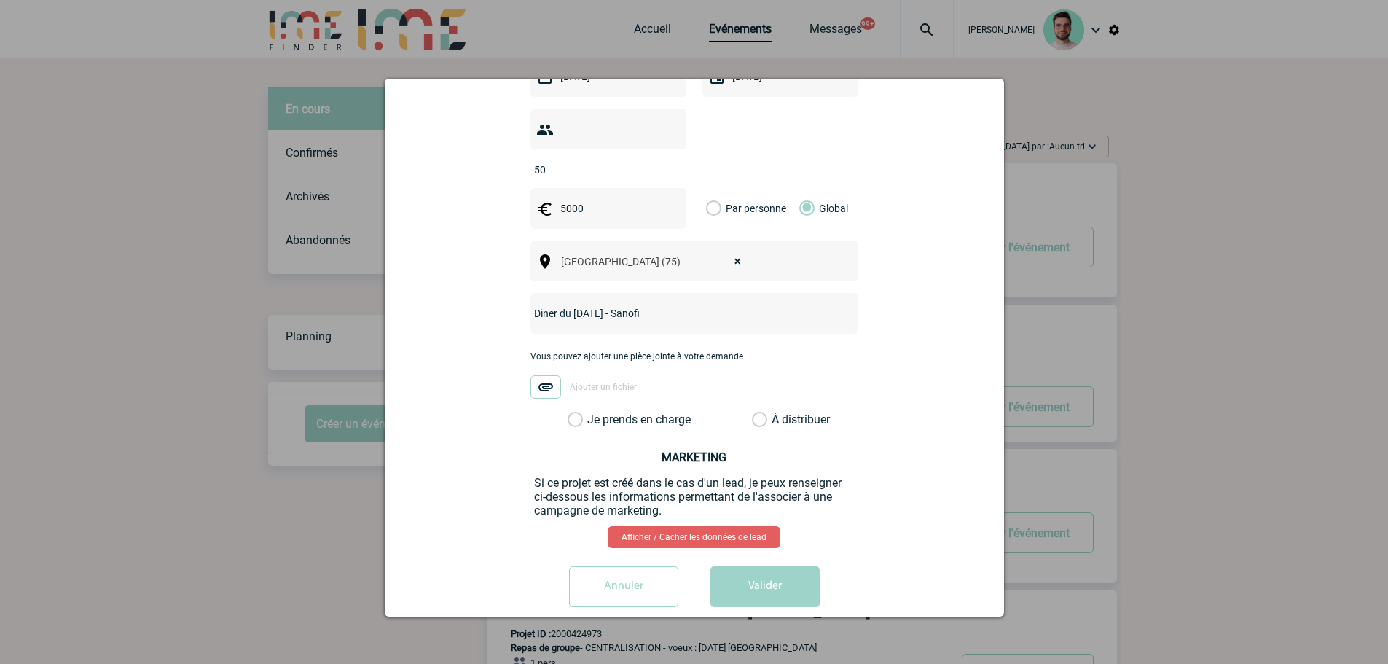
type input "Diner du 22/10/2025 - Sanofi"
click at [592, 412] on label "Je prends en charge" at bounding box center [579, 419] width 25 height 15
click at [0, 0] on input "Je prends en charge" at bounding box center [0, 0] width 0 height 0
click at [738, 566] on button "Valider" at bounding box center [764, 586] width 109 height 41
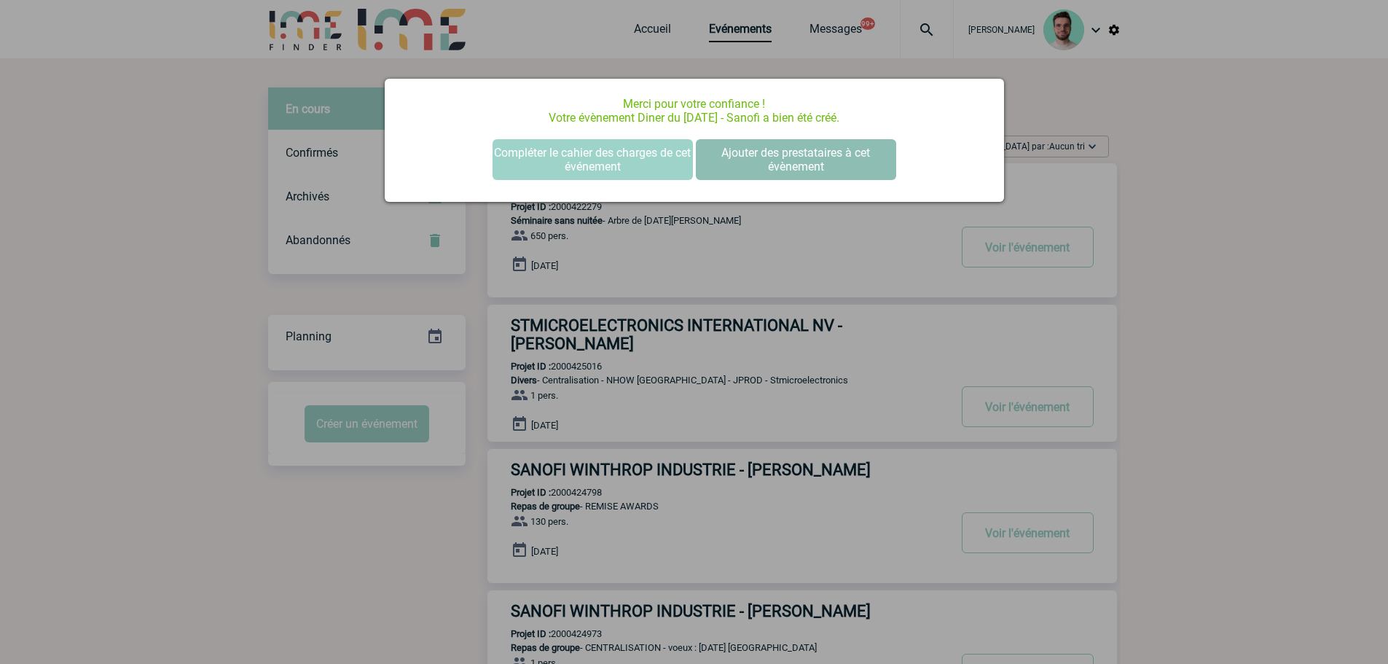
click at [777, 168] on button "Ajouter des prestataires à cet évènement" at bounding box center [796, 159] width 200 height 41
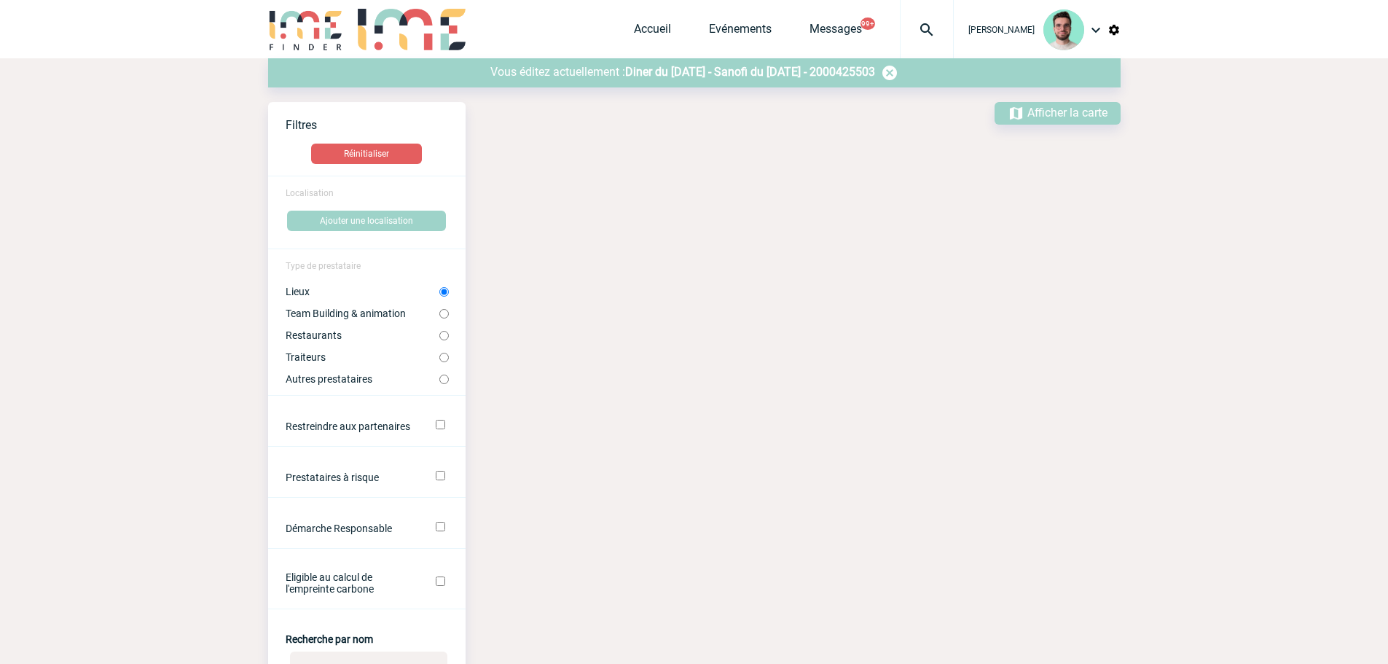
click at [712, 66] on span "Diner du [DATE] - Sanofi du [DATE] - 2000425503" at bounding box center [750, 72] width 250 height 14
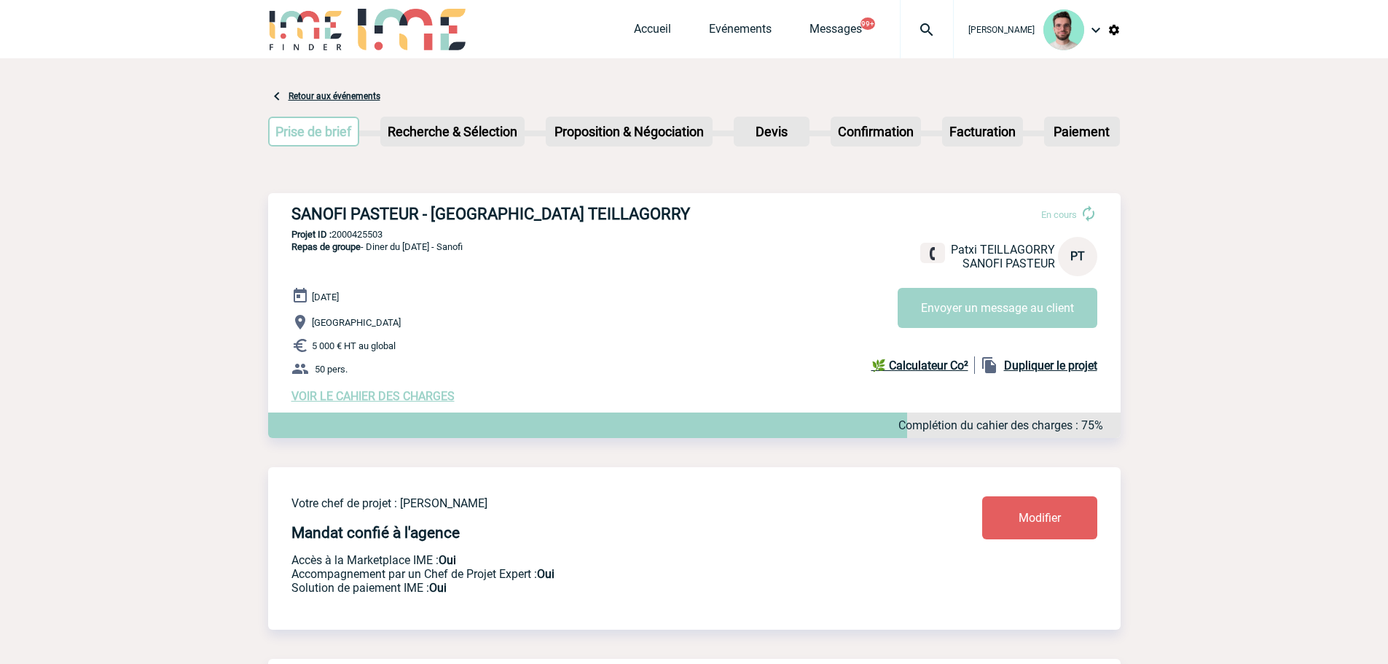
click at [354, 209] on h3 "SANOFI PASTEUR - [GEOGRAPHIC_DATA] TEILLAGORRY" at bounding box center [509, 214] width 437 height 18
copy div "SANOFI PASTEUR - [GEOGRAPHIC_DATA] TEILLAGORRY"
click at [367, 240] on p "Projet ID : 2000425503" at bounding box center [694, 234] width 852 height 11
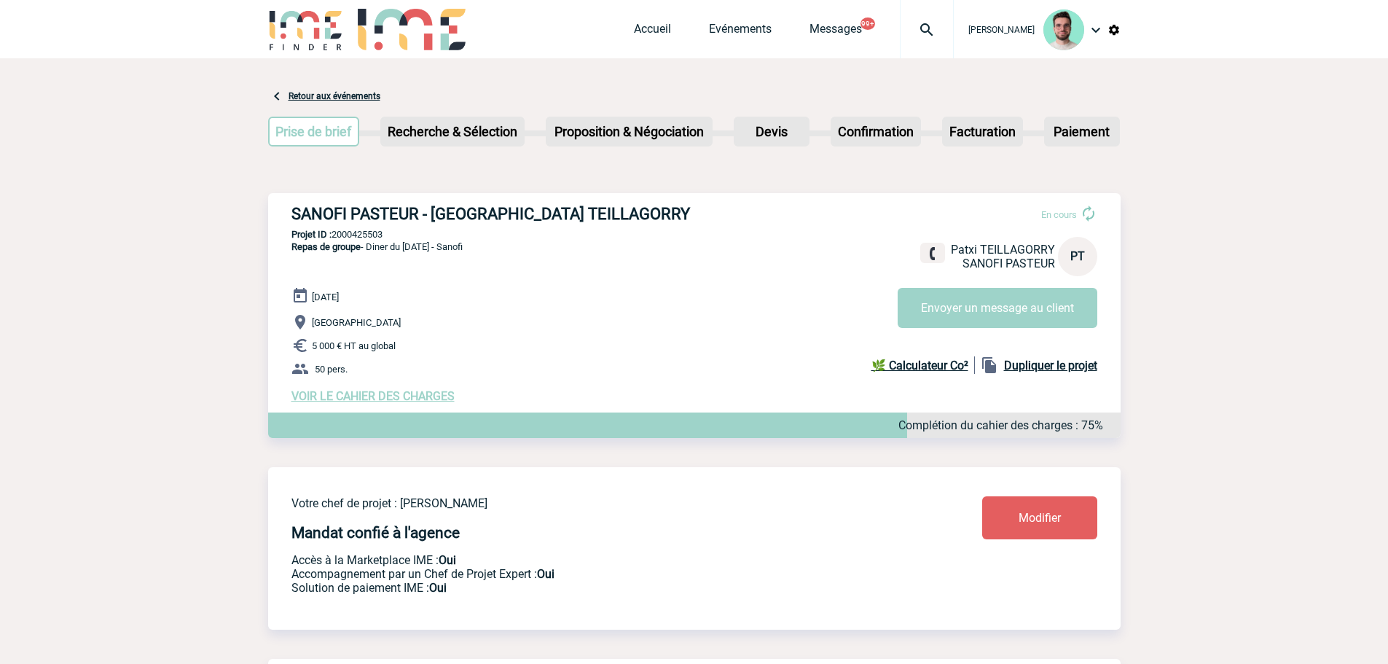
click at [367, 240] on p "Projet ID : 2000425503" at bounding box center [694, 234] width 852 height 11
copy p "2000425503"
click at [658, 31] on link "Accueil" at bounding box center [652, 32] width 37 height 20
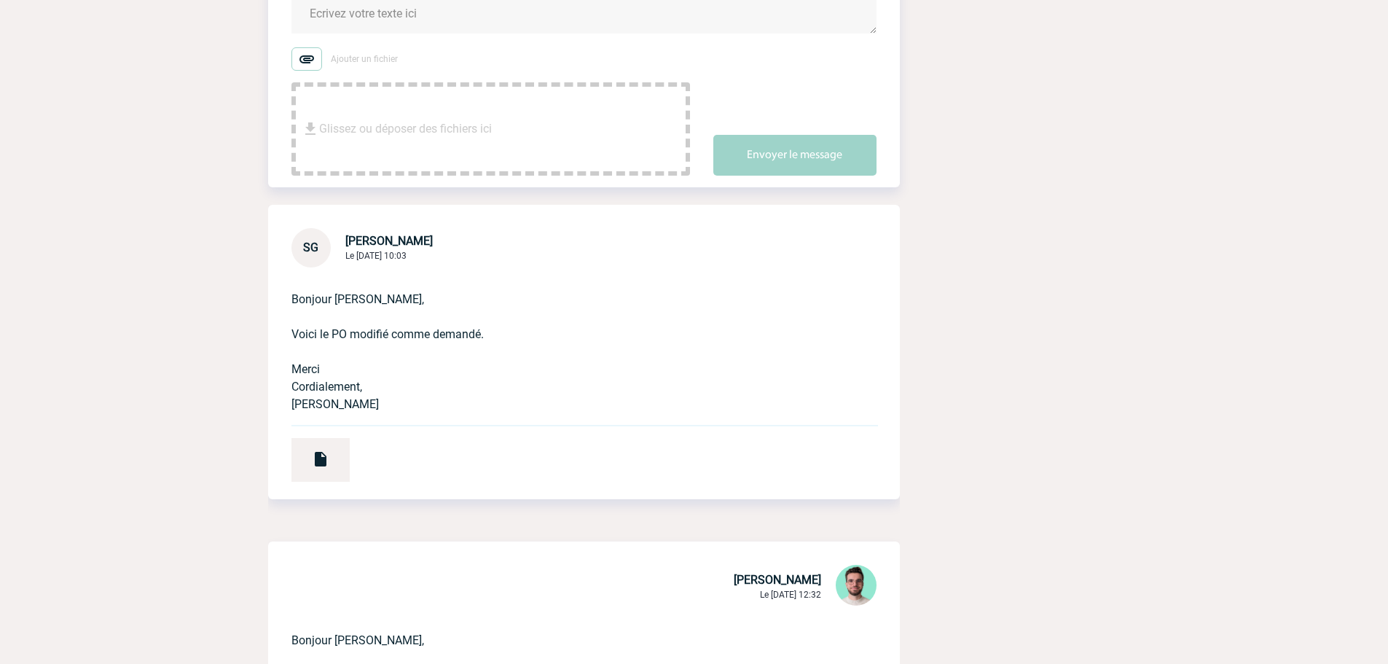
scroll to position [364, 0]
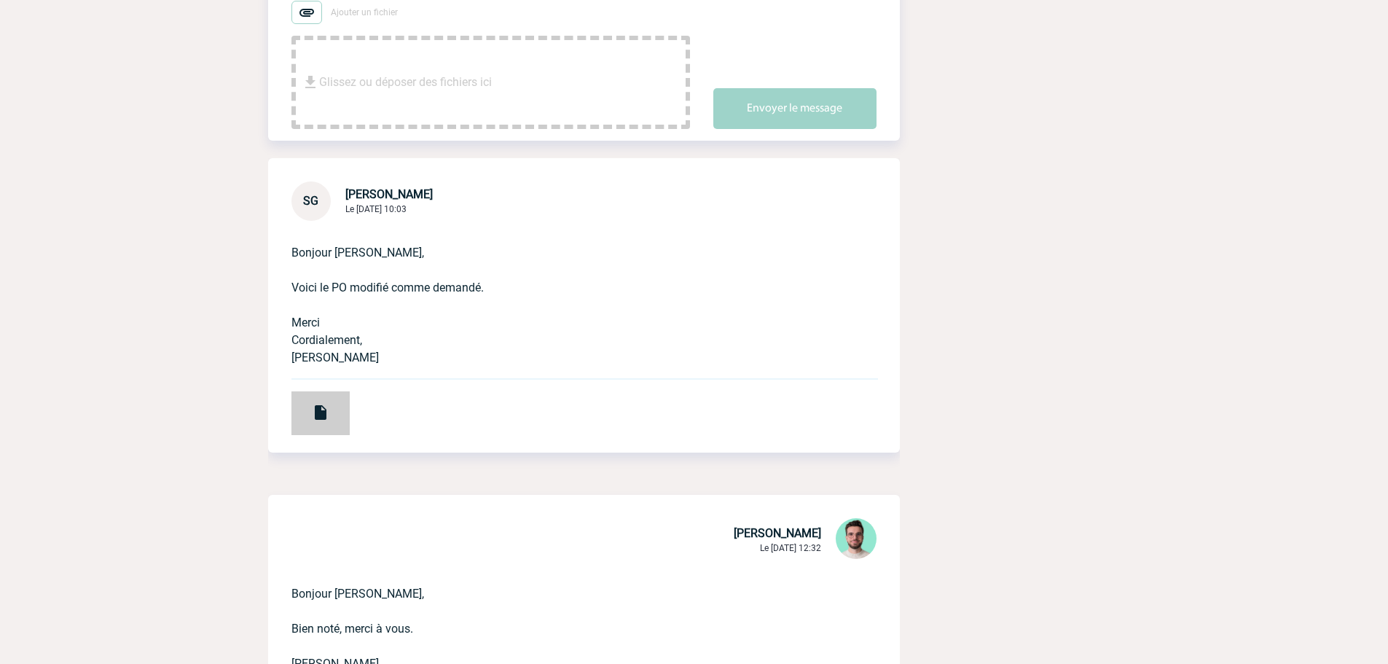
click at [299, 415] on div at bounding box center [320, 413] width 58 height 44
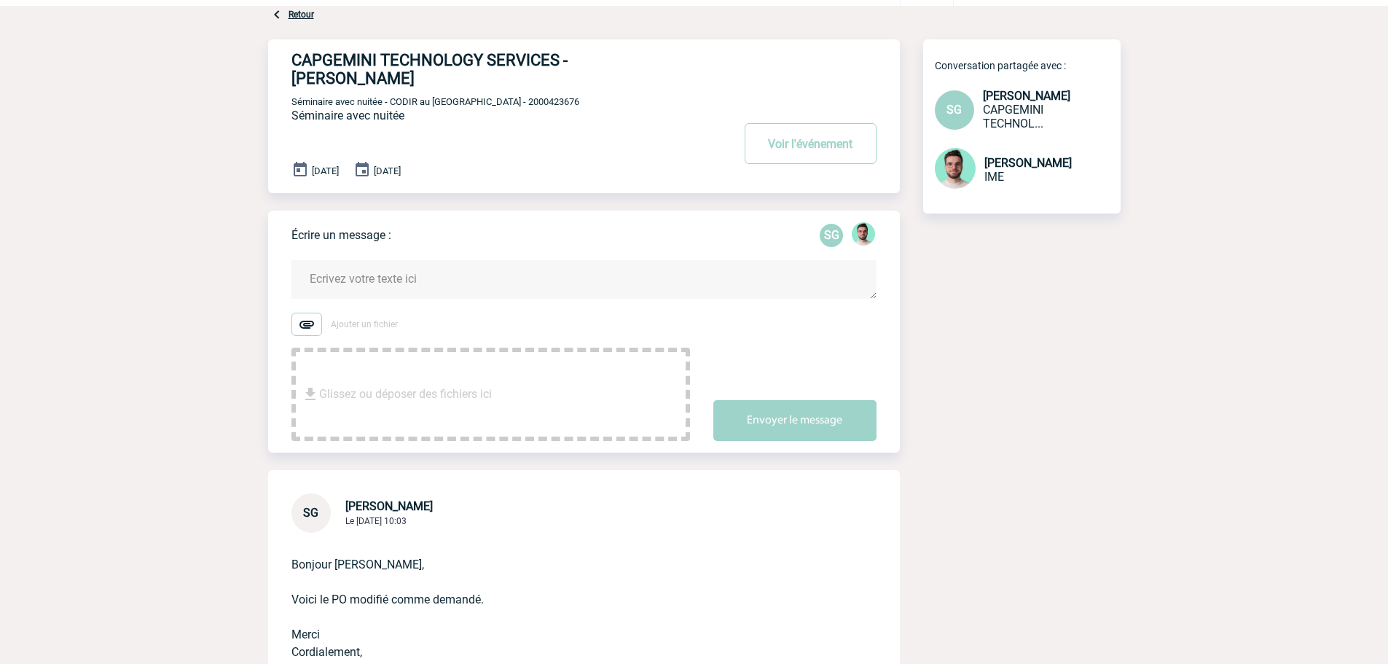
scroll to position [0, 0]
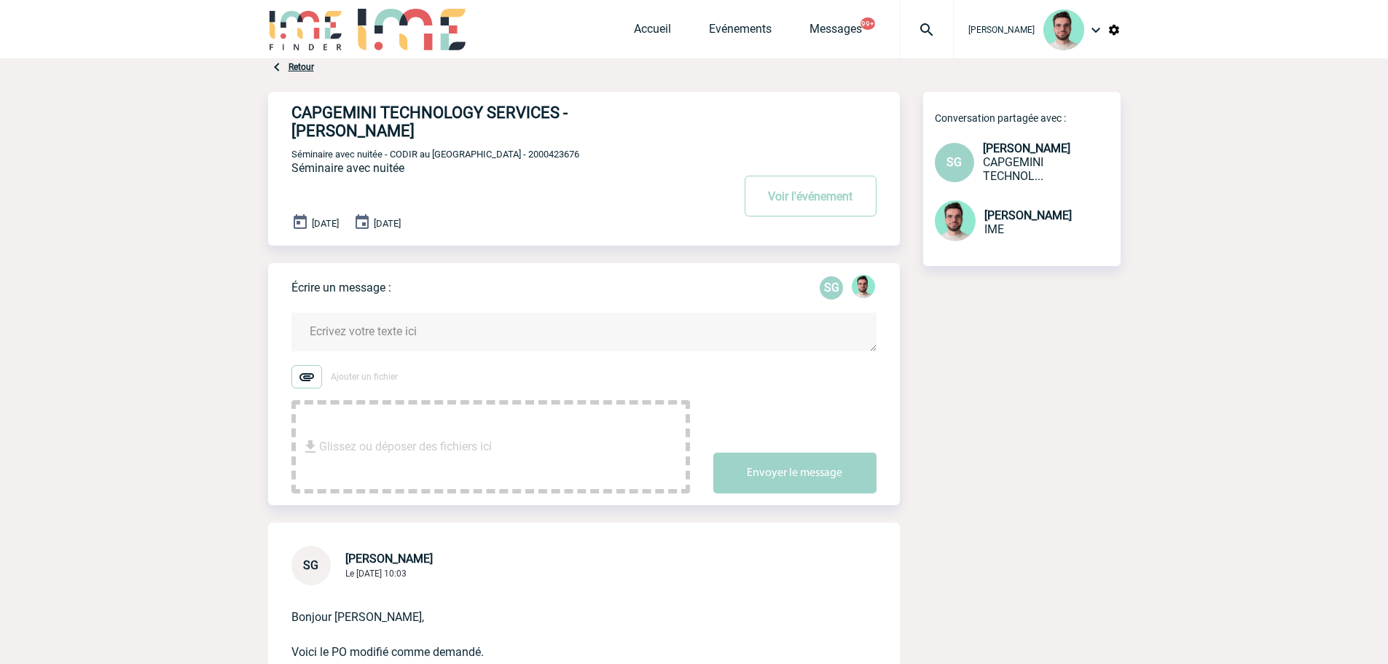
click at [465, 155] on span "Séminaire avec nuitée - CODIR au [GEOGRAPHIC_DATA] - 2000423676" at bounding box center [435, 154] width 288 height 11
click at [490, 152] on span "Séminaire avec nuitée - CODIR au [GEOGRAPHIC_DATA] - 2000423676" at bounding box center [435, 154] width 288 height 11
click at [490, 152] on span "Séminaire avec nuitée - CODIR au Maroc - 2000423676" at bounding box center [435, 154] width 288 height 11
copy span "2000423676"
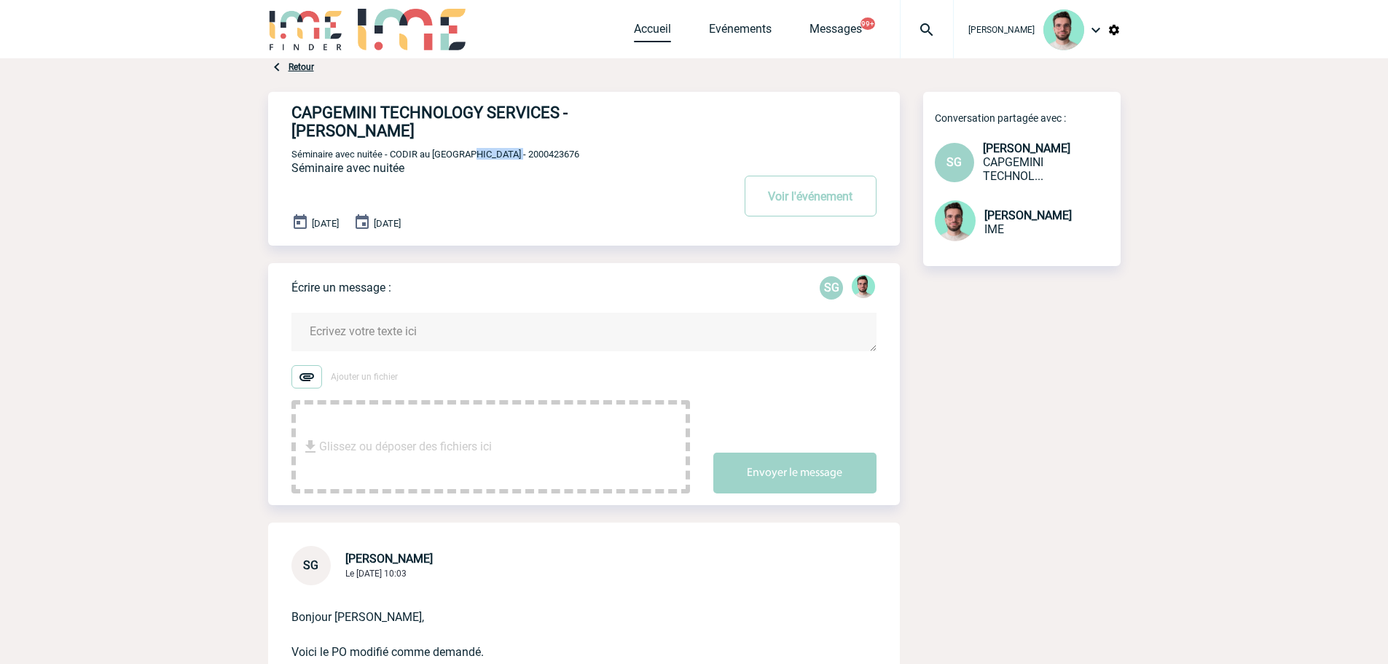
click at [653, 28] on link "Accueil" at bounding box center [652, 32] width 37 height 20
click at [546, 329] on textarea at bounding box center [583, 332] width 585 height 39
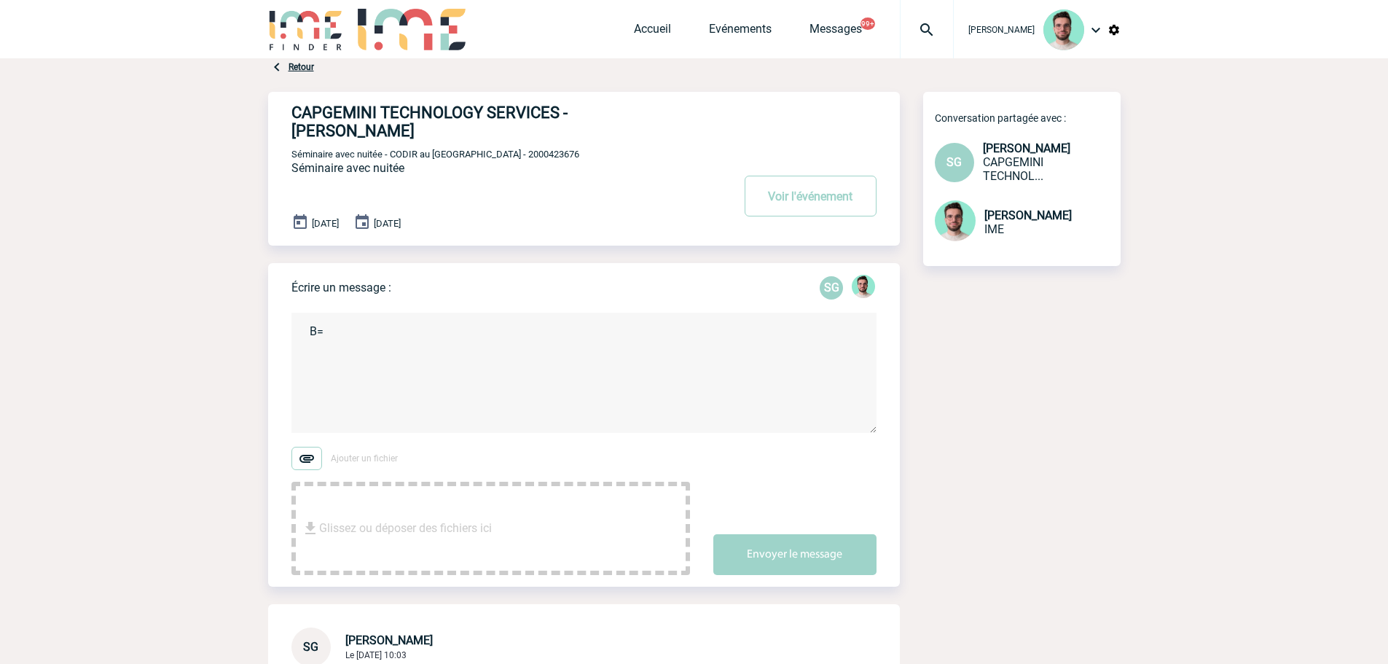
type textarea "B"
drag, startPoint x: 918, startPoint y: 44, endPoint x: 905, endPoint y: 62, distance: 21.9
click at [918, 44] on div at bounding box center [927, 29] width 54 height 58
type input "2000424226"
select select "23727"
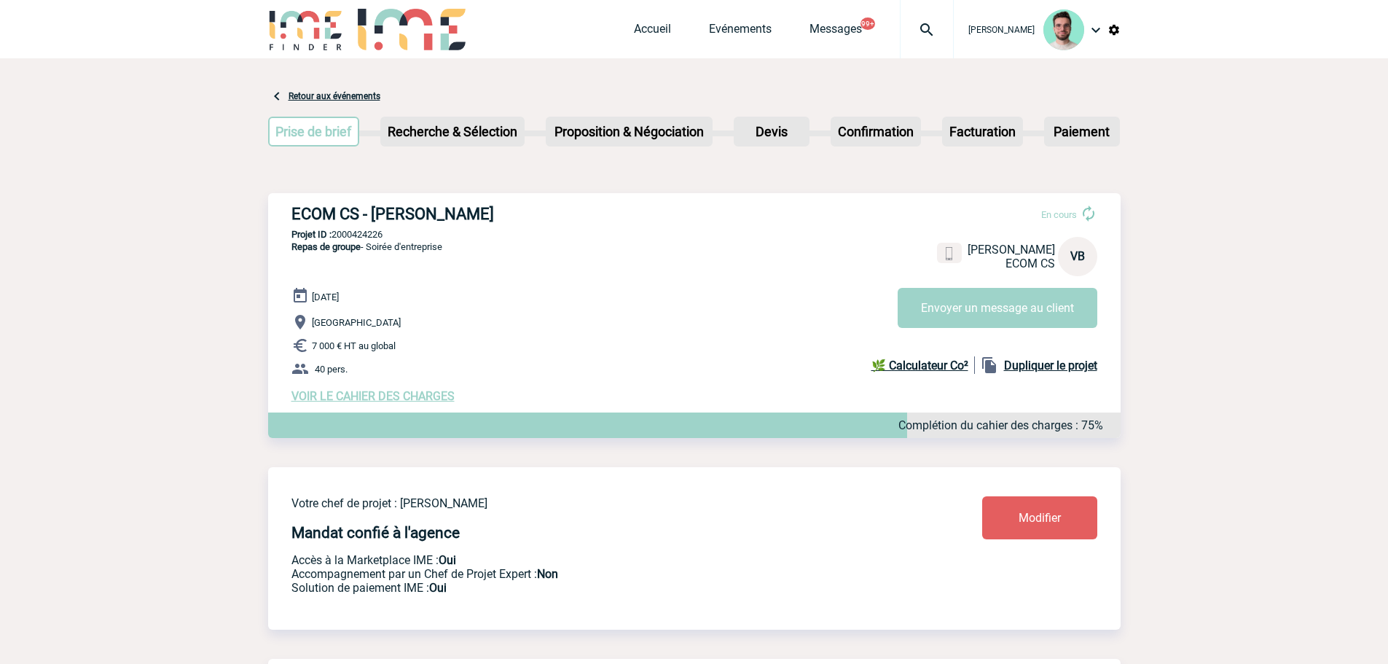
click at [694, 28] on span "Accueil" at bounding box center [671, 29] width 75 height 14
click at [696, 28] on span "Accueil" at bounding box center [671, 29] width 75 height 14
click at [726, 37] on link "Evénements" at bounding box center [740, 32] width 63 height 20
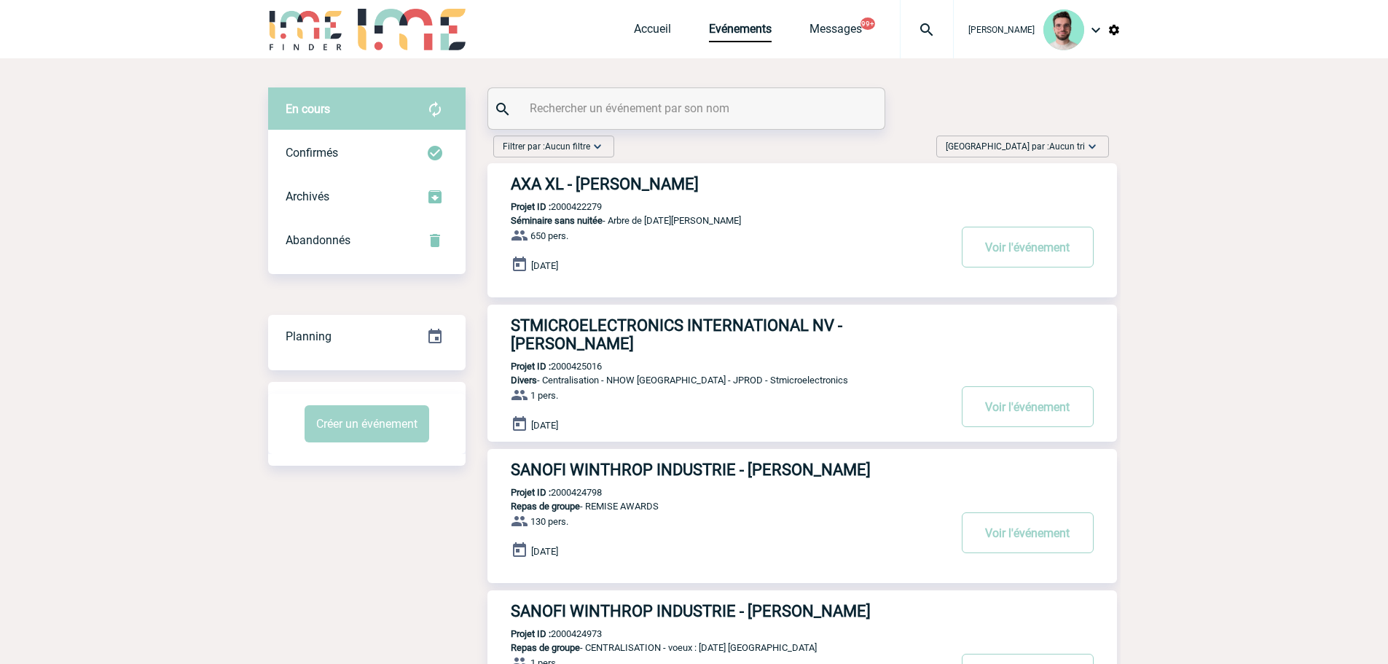
click at [601, 98] on input "text" at bounding box center [688, 108] width 324 height 21
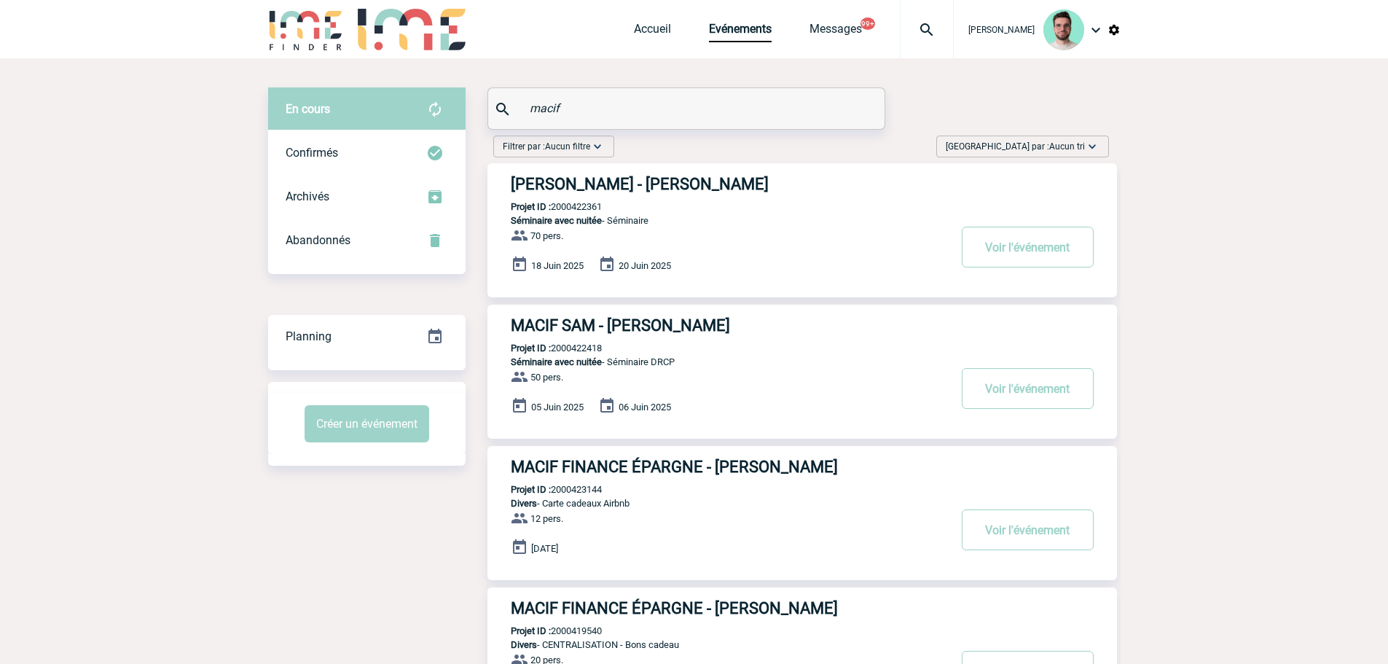
type input "macif"
click at [565, 349] on p "Projet ID : 2000422418" at bounding box center [544, 347] width 114 height 11
copy p "2000422418"
click at [634, 32] on link "Accueil" at bounding box center [652, 32] width 37 height 20
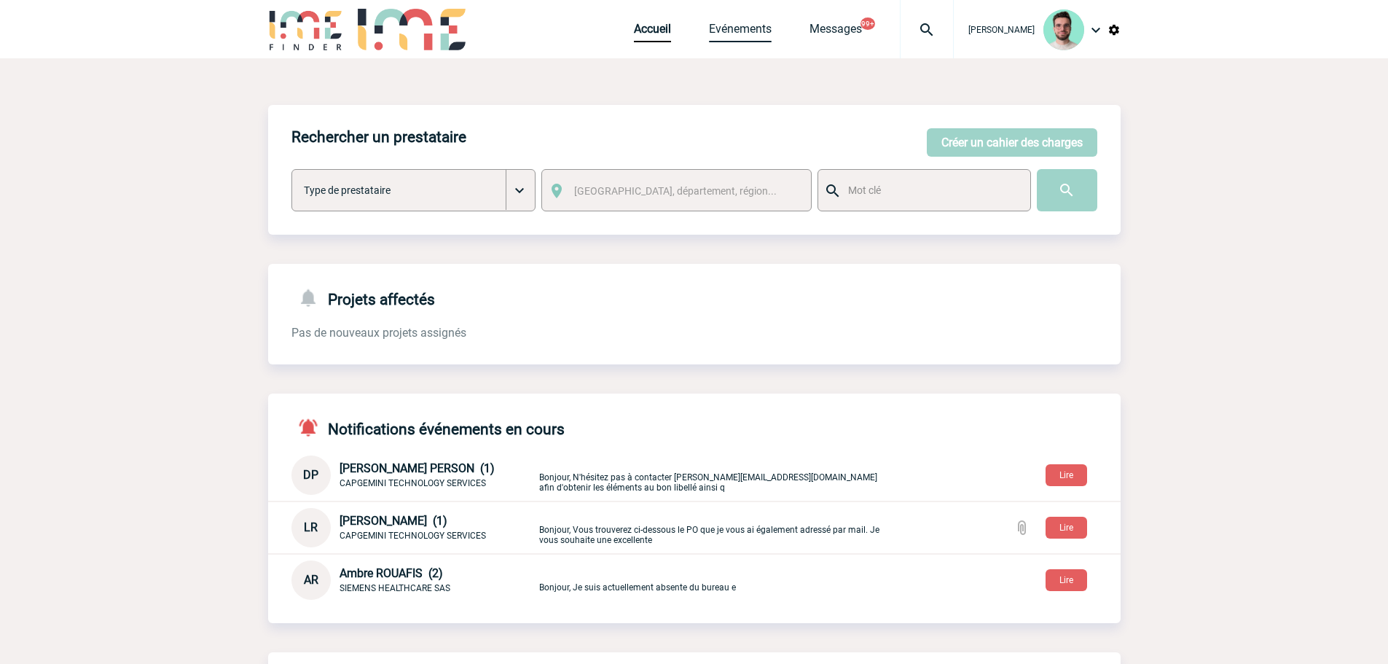
click at [728, 25] on link "Evénements" at bounding box center [740, 32] width 63 height 20
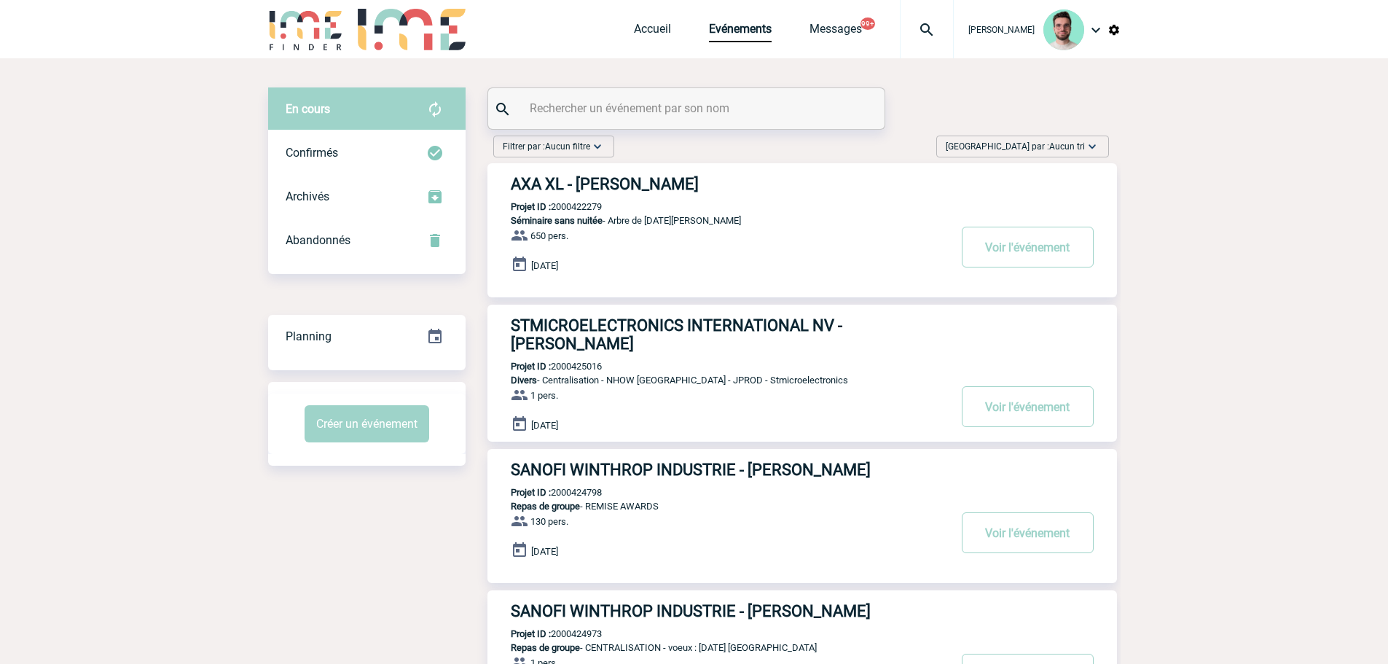
click at [673, 100] on input "text" at bounding box center [688, 108] width 324 height 21
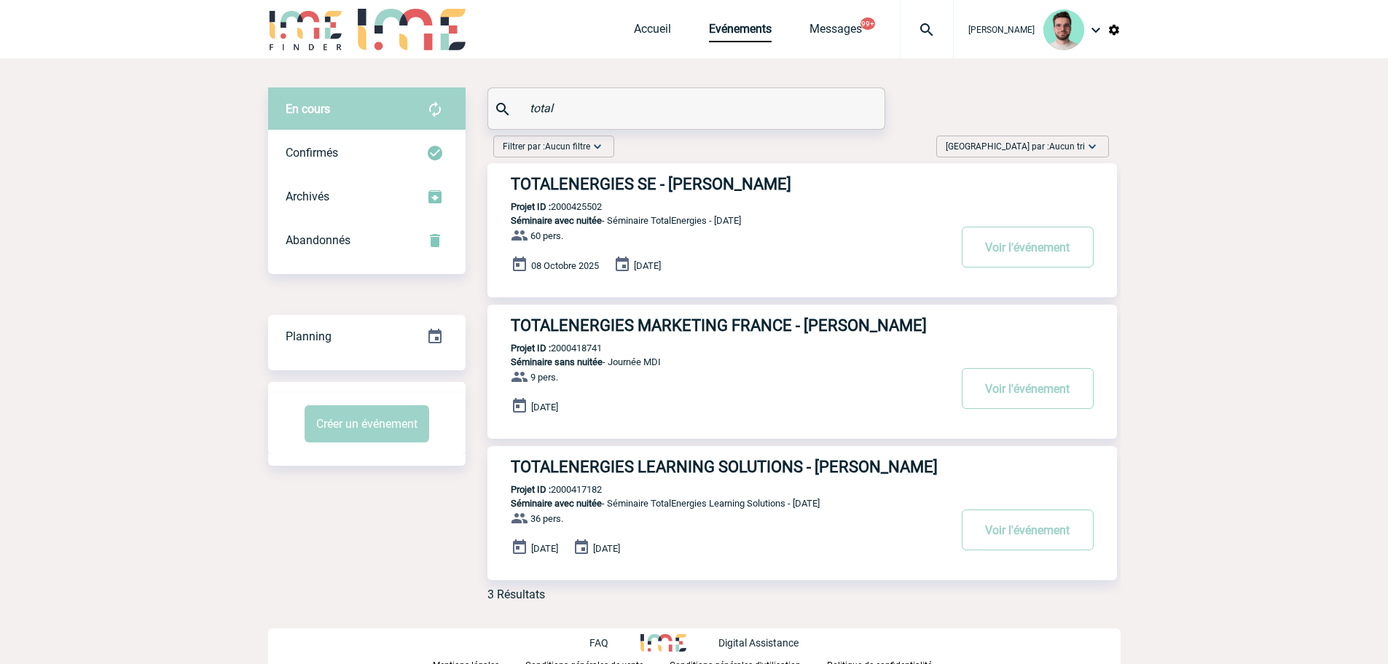
type input "total"
click at [574, 201] on div "TOTALENERGIES SE - [PERSON_NAME] Projet ID : 2000425502 Séminaire avec nuitée -…" at bounding box center [801, 230] width 629 height 134
click at [575, 205] on p "Projet ID : 2000425502" at bounding box center [544, 206] width 114 height 11
copy p "2000425502"
